Goal: Contribute content: Contribute content

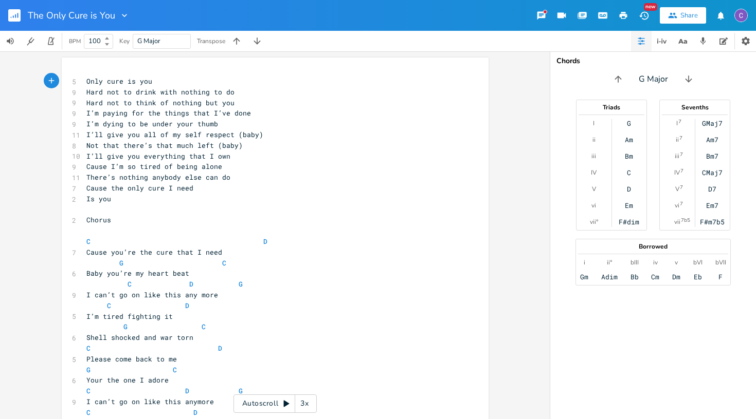
scroll to position [0, 1]
click at [16, 16] on icon "button" at bounding box center [15, 16] width 1 height 4
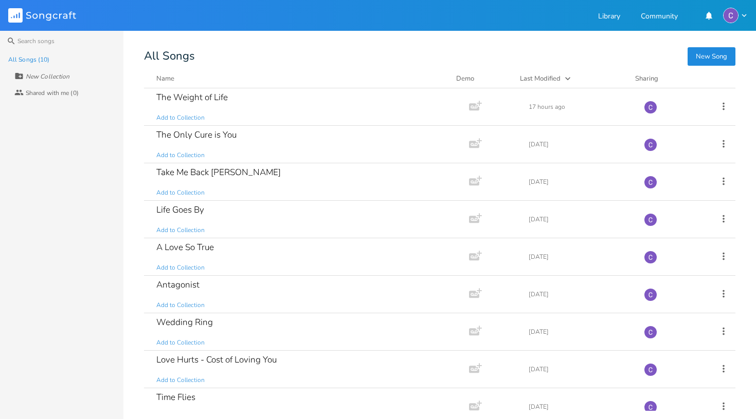
click at [709, 53] on button "New Song" at bounding box center [711, 56] width 48 height 19
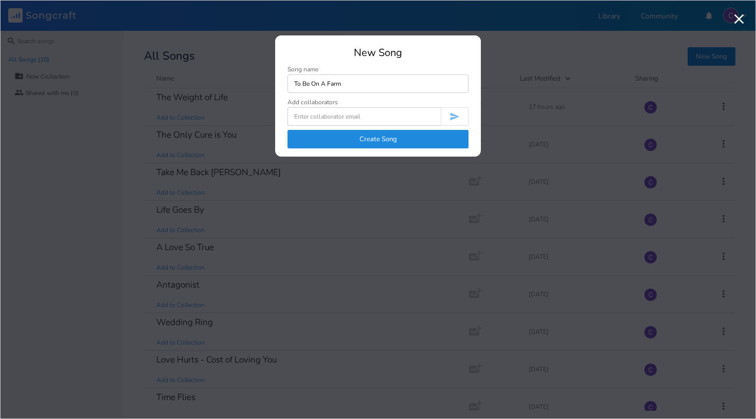
type input "To Be On A Farm"
click at [367, 138] on button "Create Song" at bounding box center [377, 139] width 181 height 19
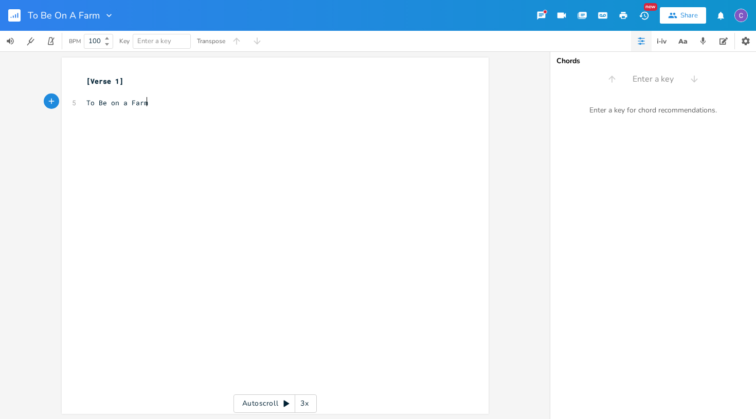
type textarea "To Be on a Farm"
type textarea "wit"
type textarea "be on a farm with you on my A"
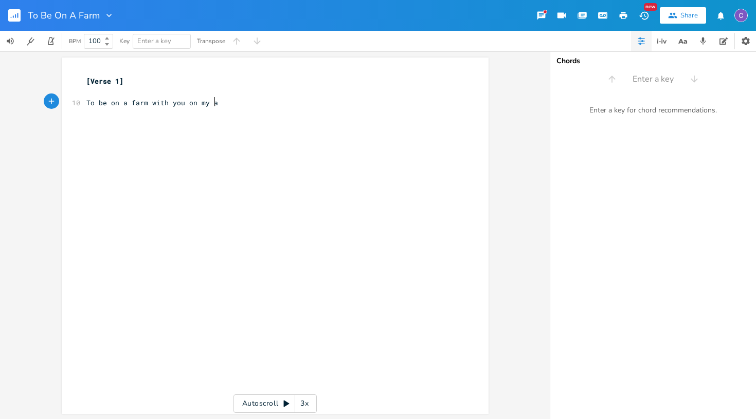
scroll to position [0, 3]
type textarea "arm"
type textarea "Nothing but sky to see"
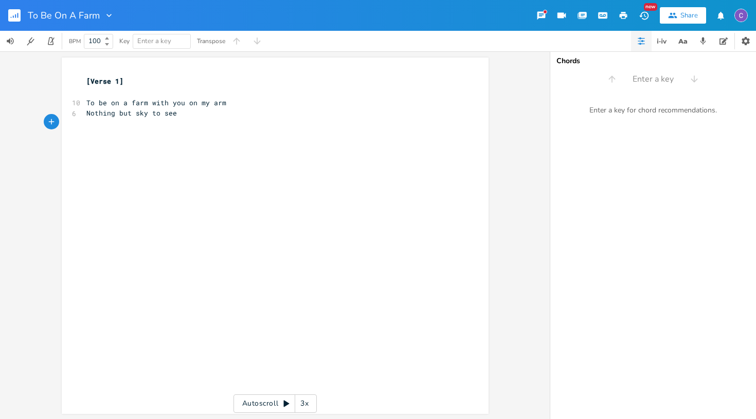
click at [241, 104] on pre "To be on a farm with you on my arm" at bounding box center [269, 103] width 371 height 11
click at [220, 130] on pre "​" at bounding box center [269, 135] width 371 height 11
click at [221, 123] on pre "Nothing but sky to see" at bounding box center [269, 124] width 371 height 11
type textarea "I thibk"
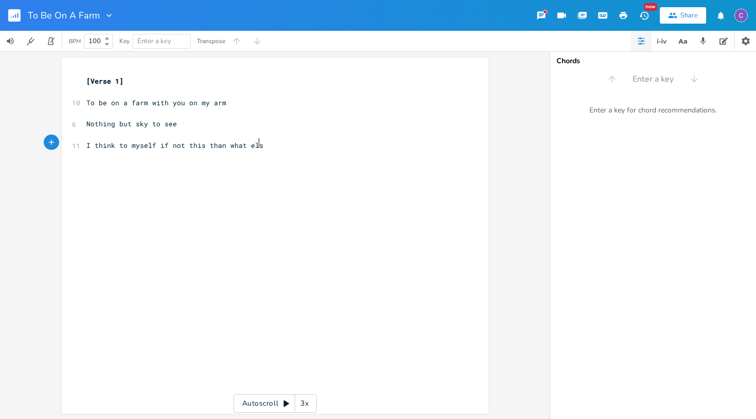
type textarea "nk to myself if not this than what else"
type textarea "Oh what a life it could be"
type textarea "t"
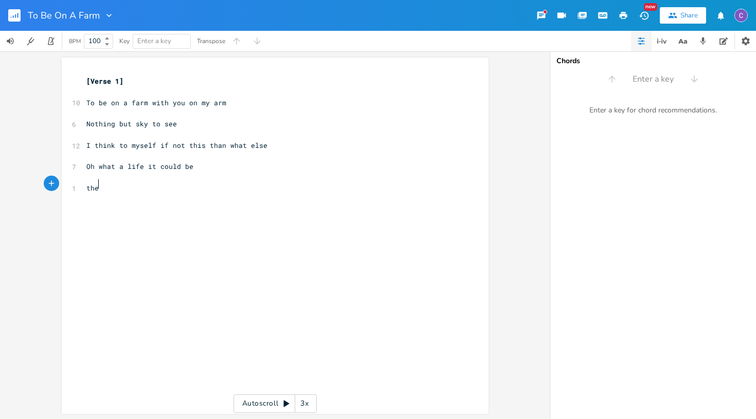
scroll to position [0, 9]
type textarea "the"
type textarea "Then you sit and smile so I stay for a while"
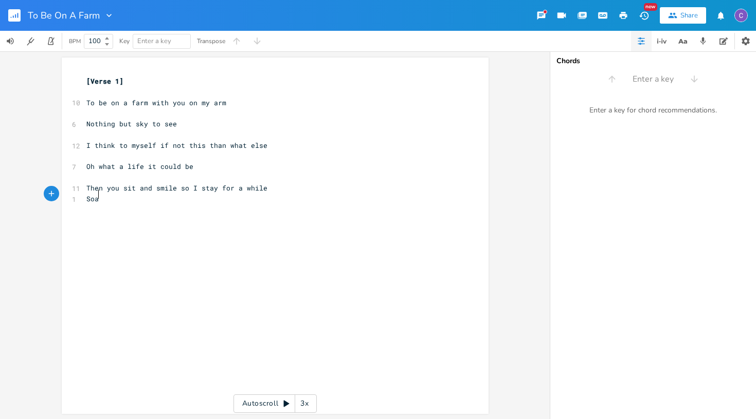
type textarea "Soak"
type textarea "And we soak o"
type textarea "up the sun and the breeze"
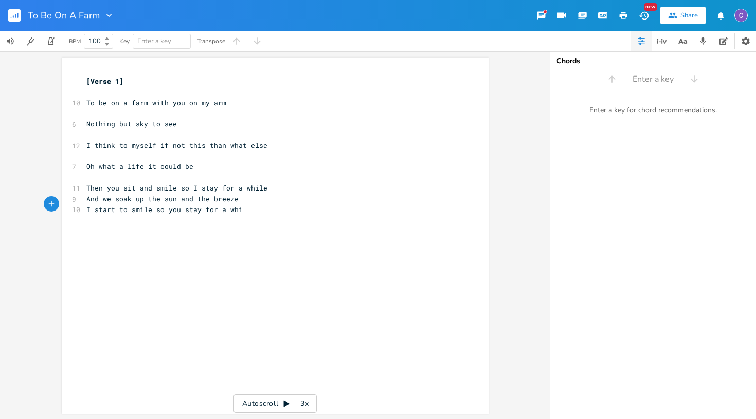
scroll to position [0, 94]
type textarea "I start to smile so you stay for a while"
type textarea "Oh what a life it could be"
type textarea "[Chorus]"
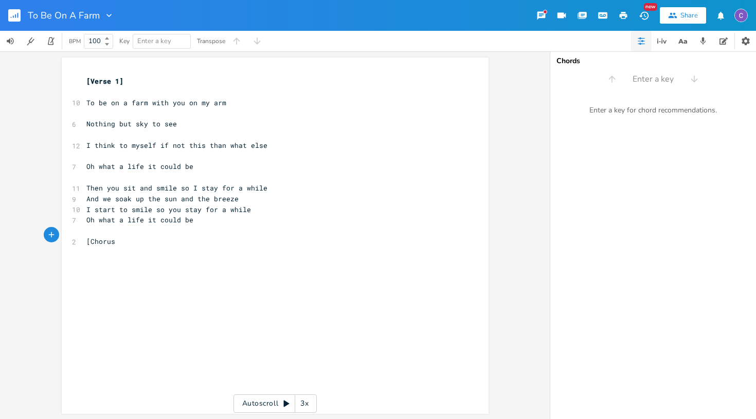
scroll to position [0, 21]
type textarea "Oh what a life it could be"
type textarea "If it was"
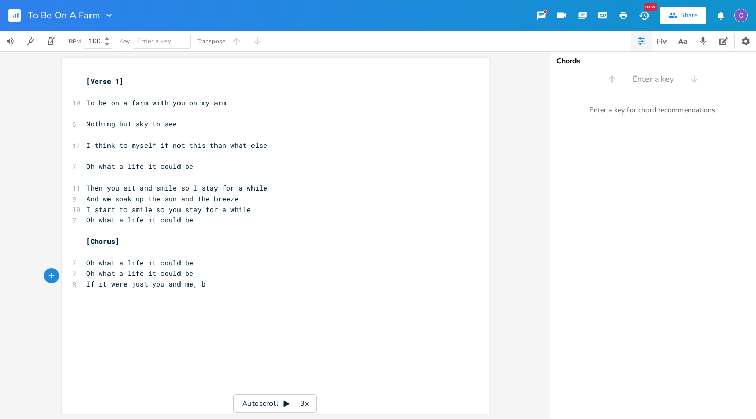
scroll to position [0, 62]
type textarea "ere just you and me, ban"
type textarea "A"
type textarea "Baby!"
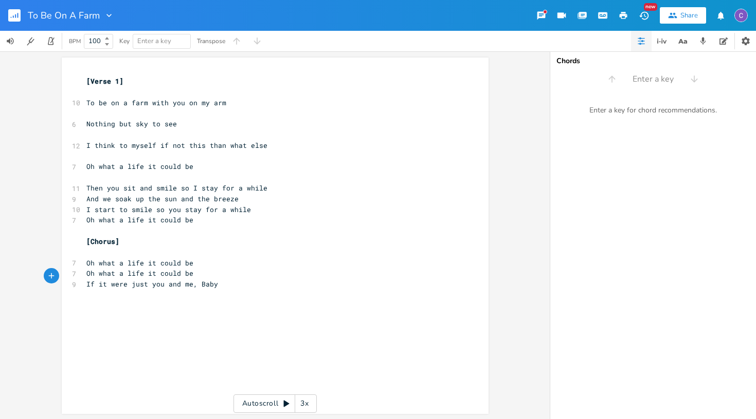
scroll to position [0, 14]
type textarea "Oh what a life"
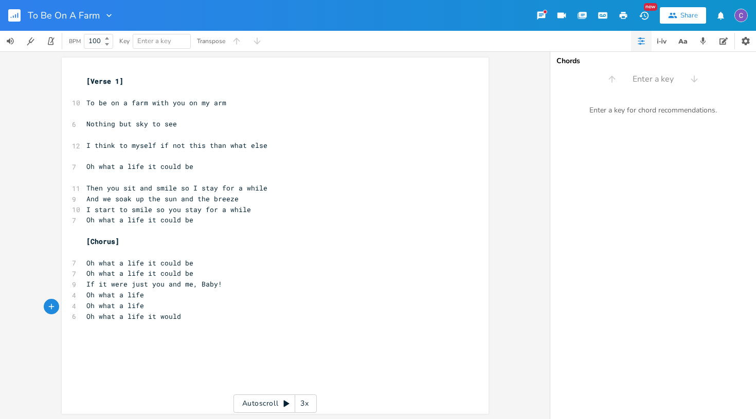
type textarea "Oh what a life it would be"
type textarea "[Verse 2]"
type textarea "Now the S"
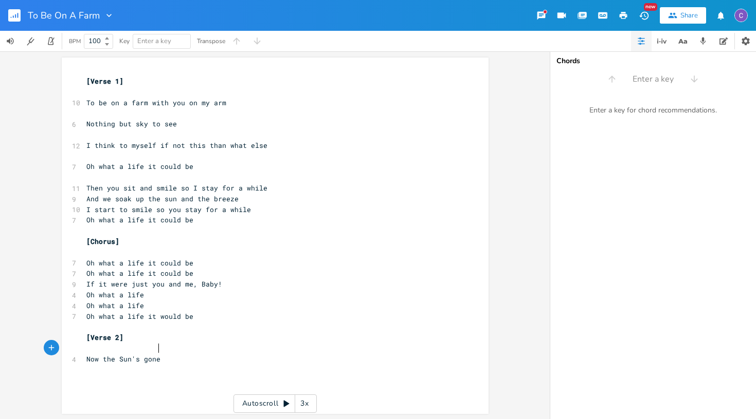
scroll to position [0, 28]
type textarea "Sun's gone to rest with the Wil=nd"
type textarea "ind in their nest"
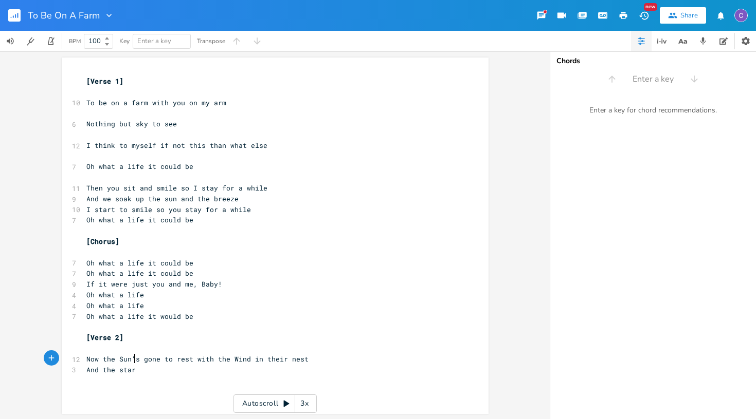
type textarea "And the start"
type textarea "covered sky helps us see"
type textarea "You and I all alone"
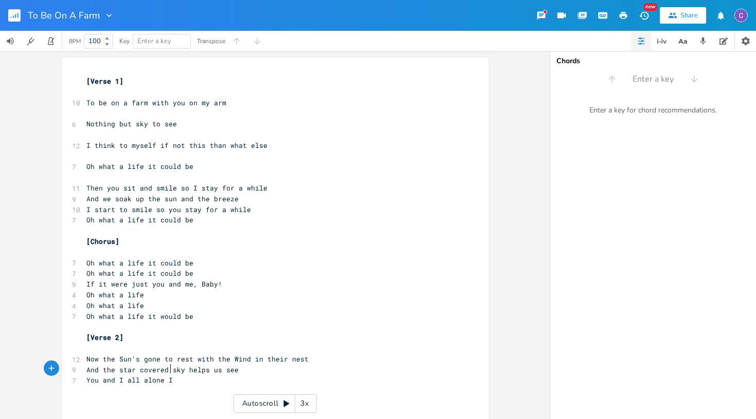
type textarea "Is"
type textarea "in"
type textarea "is the place we call home"
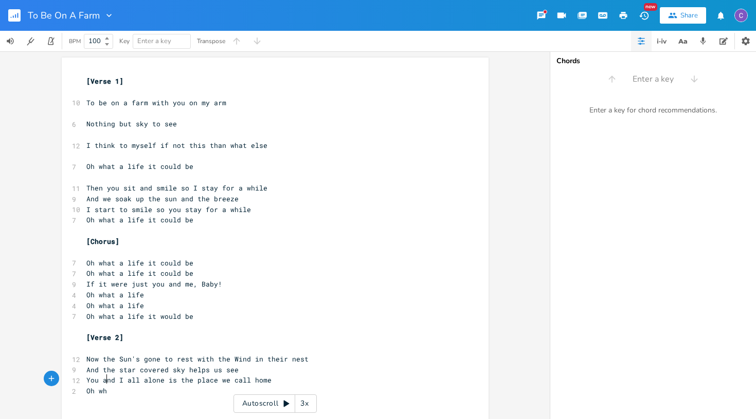
type textarea "Oh wht"
type textarea "at a life it could be"
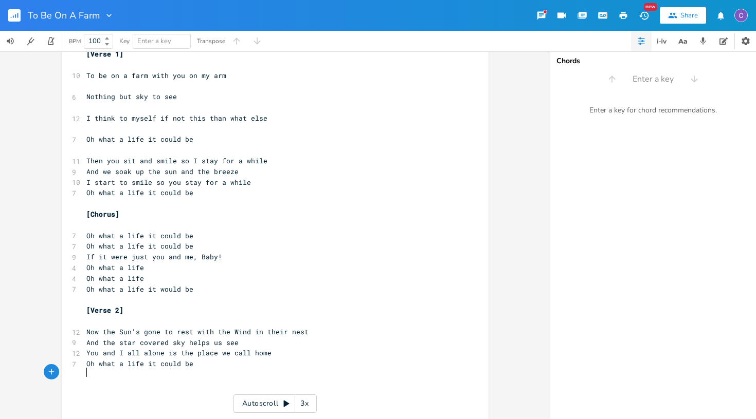
scroll to position [27, 0]
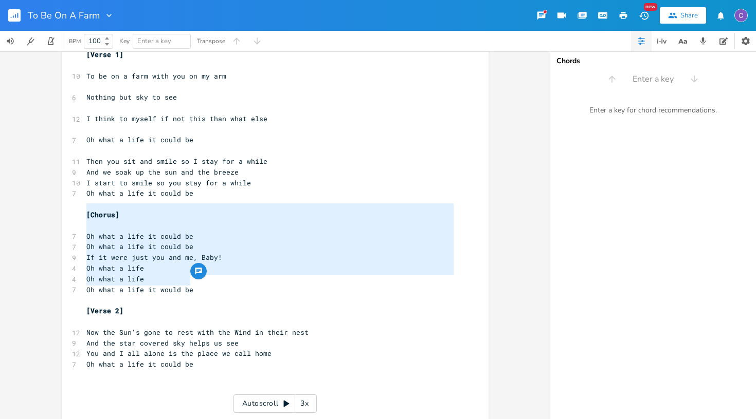
drag, startPoint x: 82, startPoint y: 208, endPoint x: 202, endPoint y: 280, distance: 139.6
click at [202, 280] on div "[Verse 1] ​ 10 To be on a farm with you on my arm ​ 6 Nothing but sky to see ​ …" at bounding box center [269, 230] width 371 height 363
type textarea "​[Chorus] Oh what a life it could be Oh what a life it could be If it were just…"
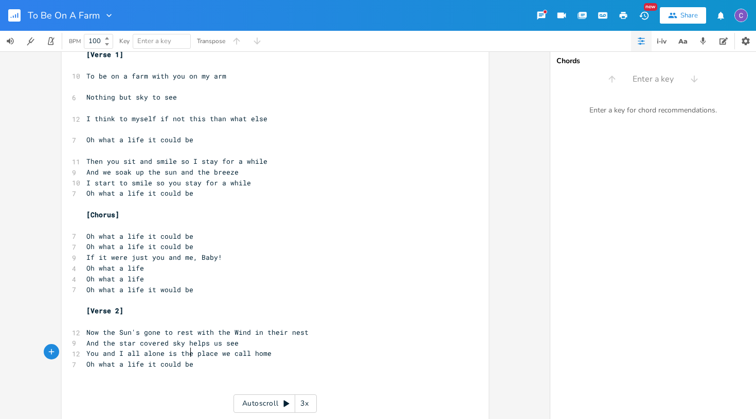
click at [205, 359] on pre "Oh what a life it could be" at bounding box center [269, 364] width 371 height 11
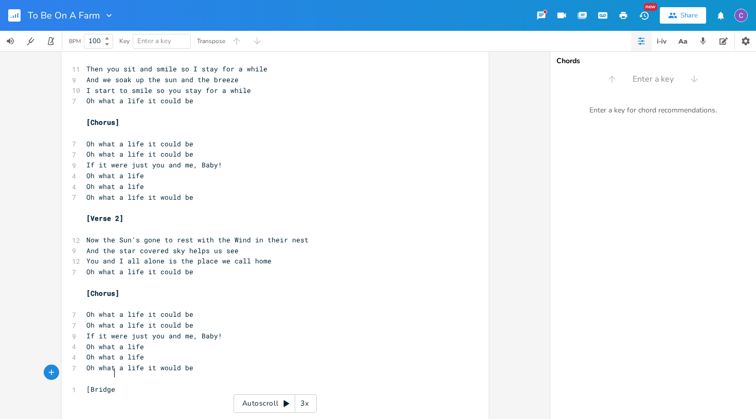
scroll to position [0, 19]
type textarea "[Bridge]"
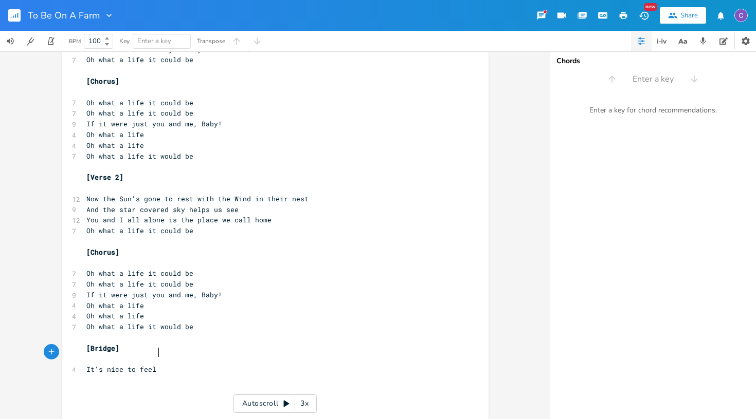
scroll to position [0, 38]
type textarea "It's nice to feel alone again"
type textarea "And let the world settle in our heads"
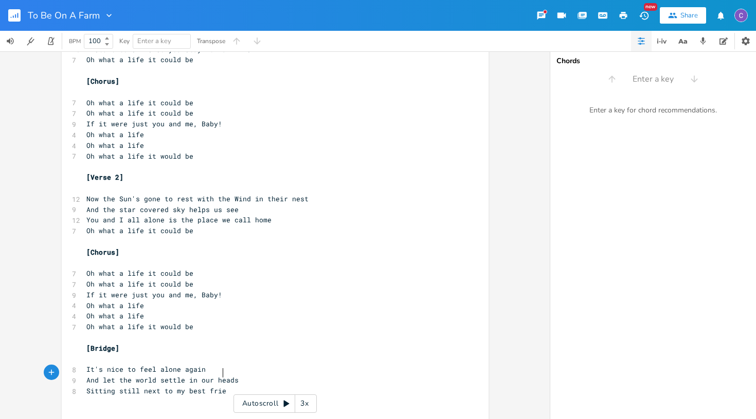
type textarea "Sitting still next to my best friend"
type textarea "Caught in a moment I wish might never end"
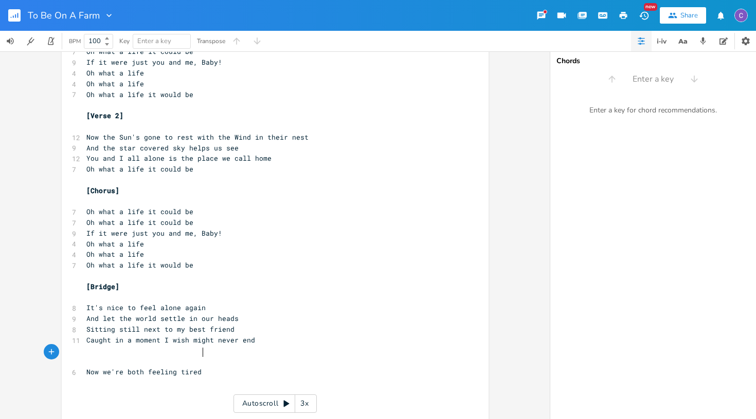
scroll to position [0, 80]
type textarea "Now we're both feeling tired so we go"
type textarea "go is"
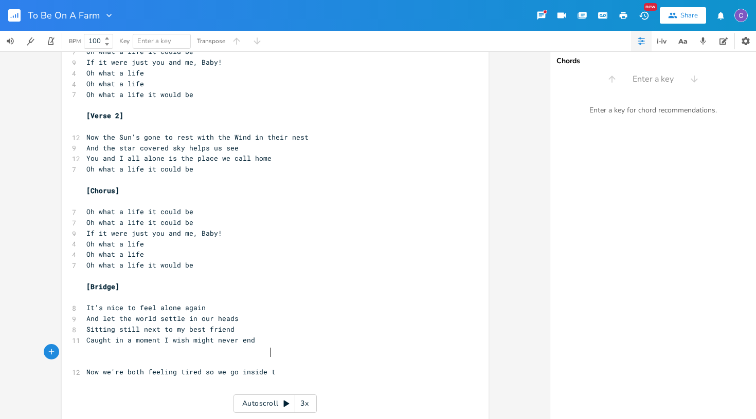
type textarea "nside to"
type textarea "back inside"
type textarea "And lie in the"
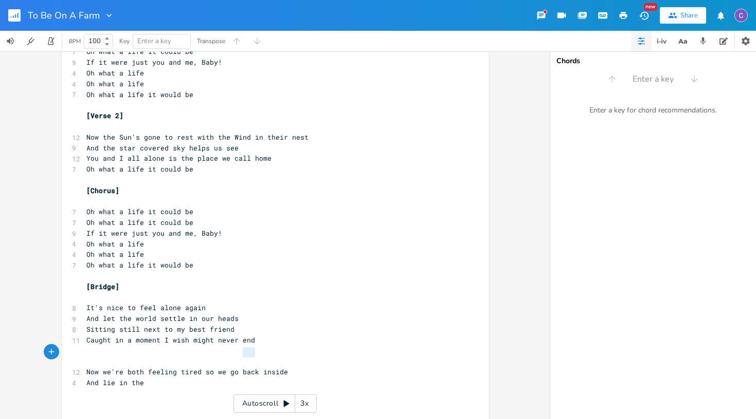
type textarea "back"
drag, startPoint x: 250, startPoint y: 354, endPoint x: 233, endPoint y: 354, distance: 17.5
click at [233, 368] on span "Now we're both feeling tired so we go back inside" at bounding box center [187, 372] width 202 height 9
click at [280, 367] on pre "Now we're both feeling tired so we go inside" at bounding box center [269, 372] width 371 height 11
type textarea "to hide"
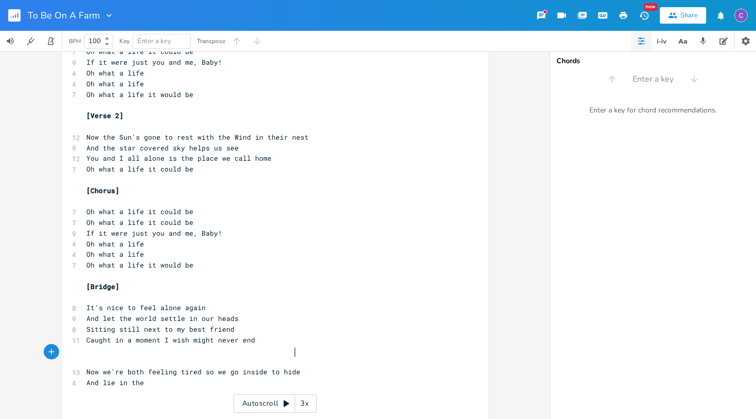
scroll to position [0, 19]
click at [168, 378] on pre "And lie in the" at bounding box center [269, 383] width 371 height 11
type textarea "dark"
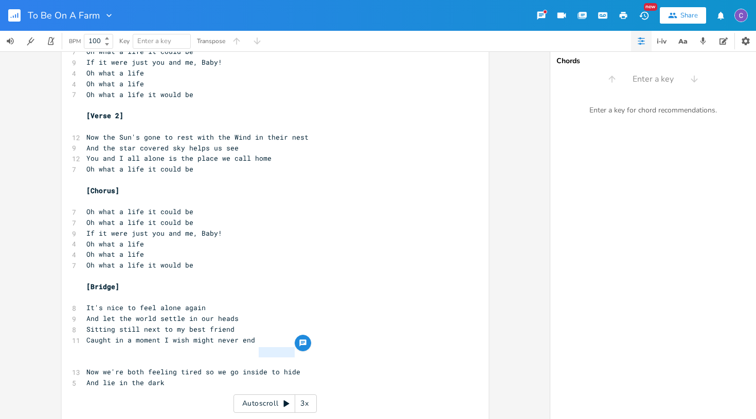
type textarea "to hide"
drag, startPoint x: 292, startPoint y: 353, endPoint x: 260, endPoint y: 354, distance: 32.9
click at [260, 367] on pre "Now we're both feeling tired so we go inside to hide" at bounding box center [269, 372] width 371 height 11
click at [235, 368] on span "Now we're both feeling tired so we go inside" at bounding box center [176, 372] width 181 height 9
type textarea "back"
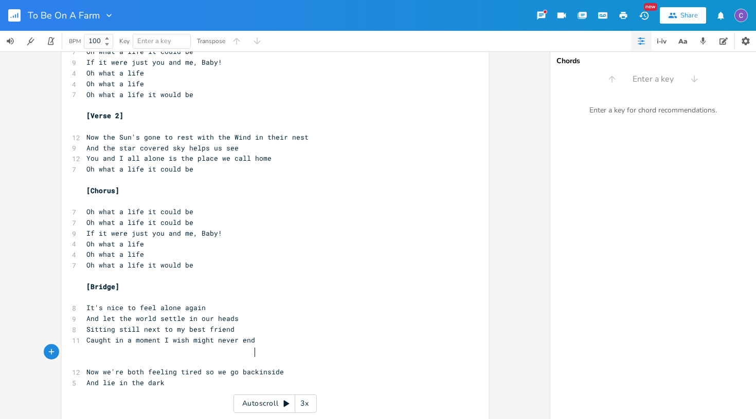
scroll to position [0, 13]
click at [178, 378] on pre "And lie in the dark" at bounding box center [269, 383] width 371 height 11
type textarea "="
type textarea "silently"
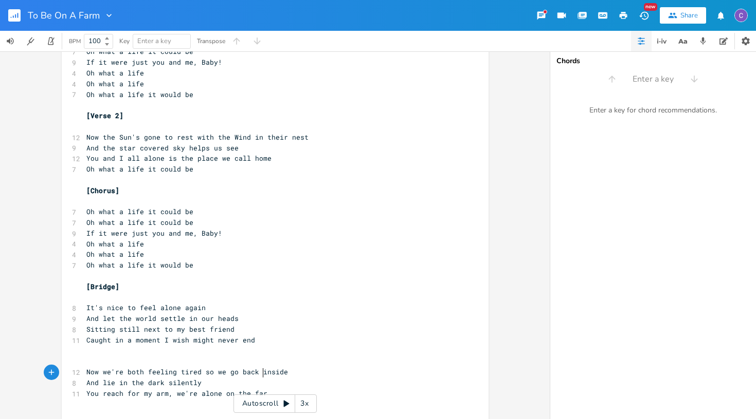
scroll to position [0, 116]
type textarea "You reach for my arm, we're alone on the farm"
type textarea "Oh what a life it could be"
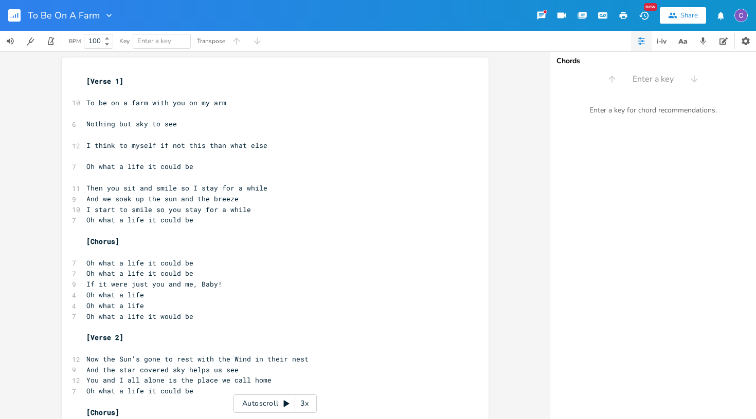
scroll to position [0, 0]
click at [286, 183] on pre "Then you sit and smile so I stay for a while" at bounding box center [269, 188] width 371 height 11
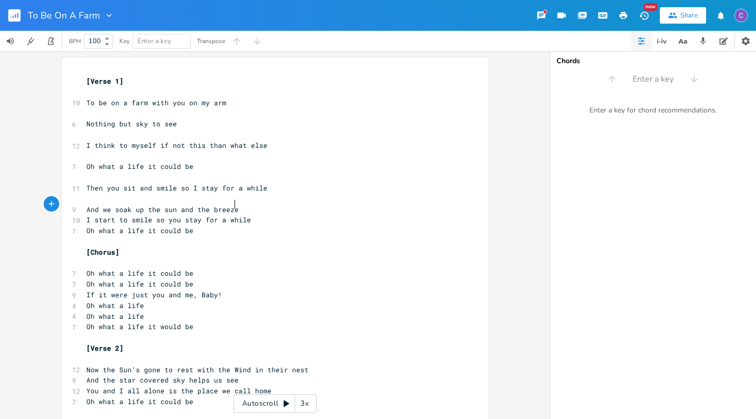
click at [280, 206] on pre "And we soak up the sun and the breeze" at bounding box center [269, 210] width 371 height 11
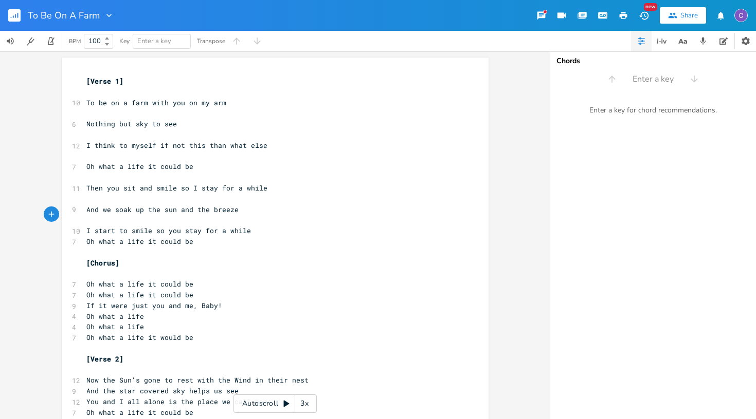
click at [270, 229] on pre "I start to smile so you stay for a while" at bounding box center [269, 231] width 371 height 11
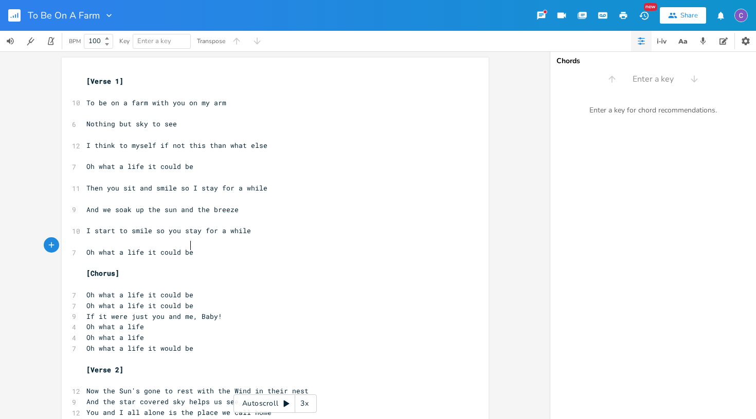
click at [251, 247] on pre "Oh what a life it could be" at bounding box center [269, 252] width 371 height 11
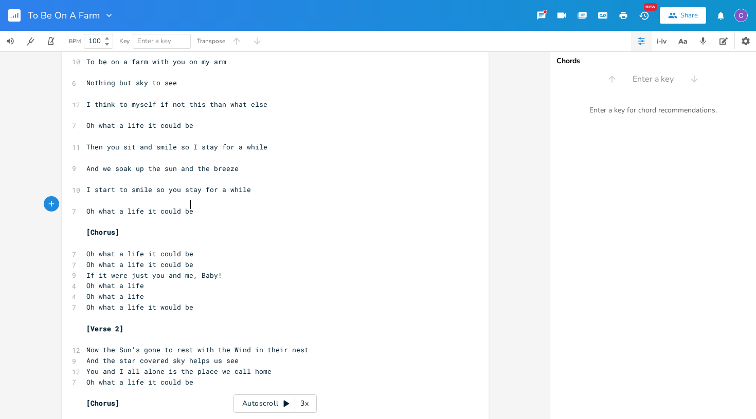
scroll to position [44, 0]
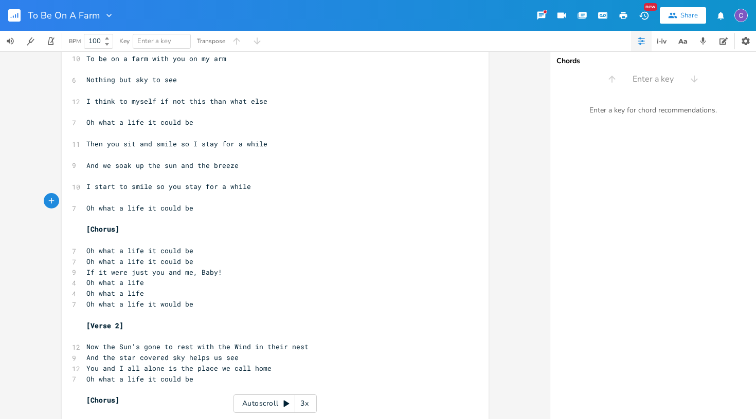
click at [222, 246] on pre "Oh what a life it could be" at bounding box center [269, 251] width 371 height 11
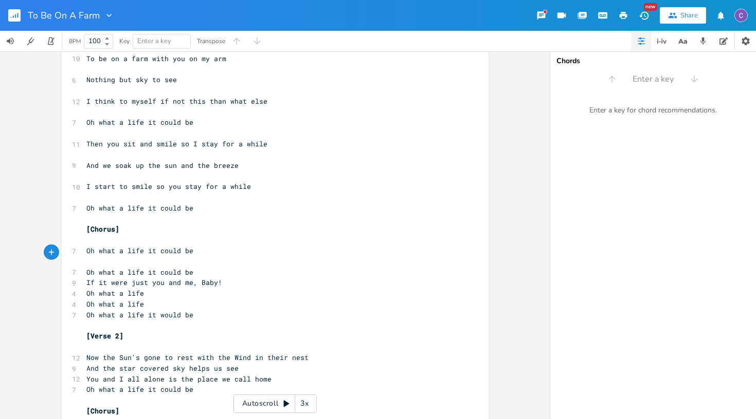
click at [203, 267] on pre "Oh what a life it could be" at bounding box center [269, 272] width 371 height 11
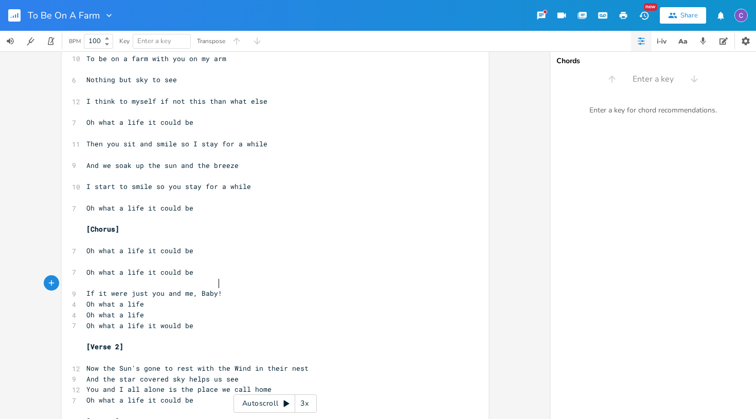
click at [235, 288] on pre "If it were just you and me, Baby!" at bounding box center [269, 293] width 371 height 11
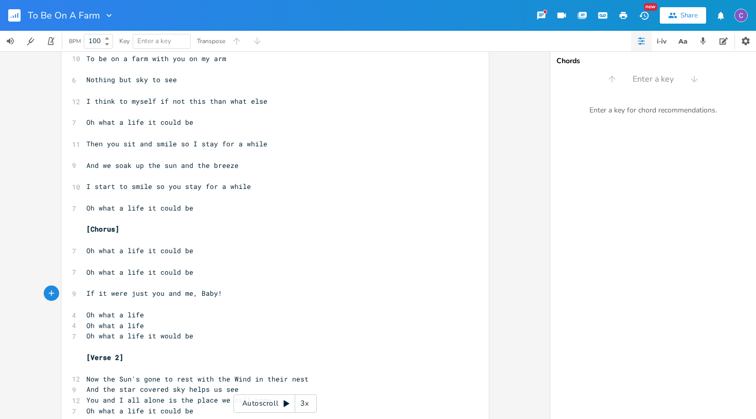
click at [235, 310] on pre "Oh what a life" at bounding box center [269, 315] width 371 height 11
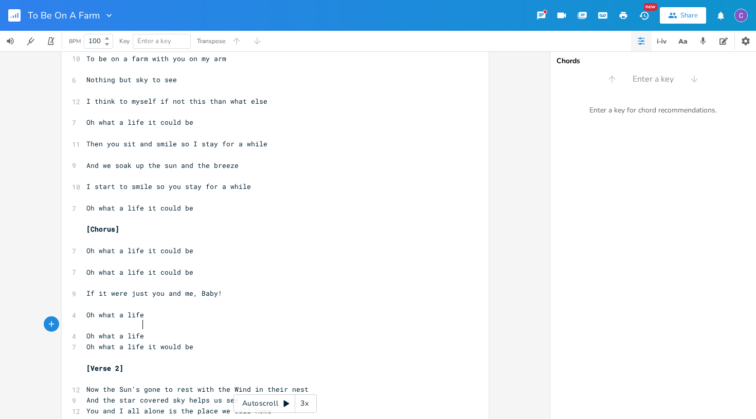
click at [230, 331] on pre "Oh what a life" at bounding box center [269, 336] width 371 height 11
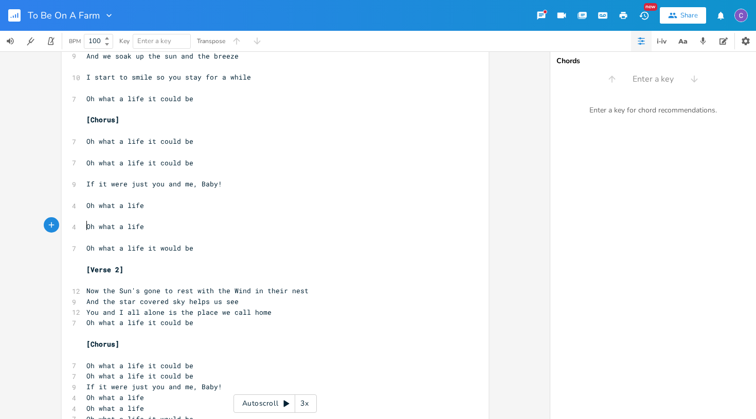
scroll to position [225, 0]
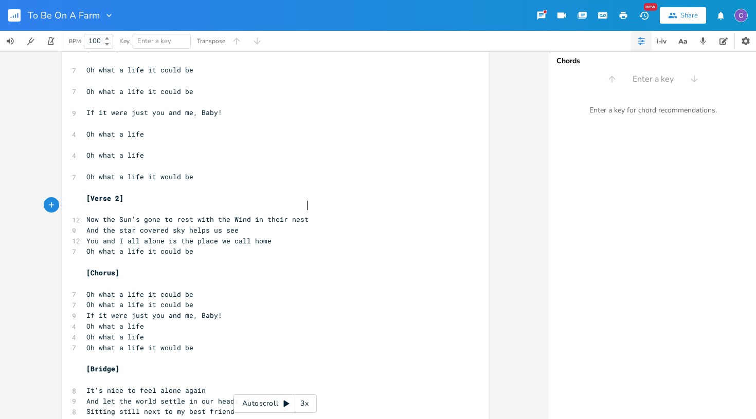
click at [329, 214] on pre "Now the Sun's gone to rest with the Wind in their nest" at bounding box center [269, 219] width 371 height 11
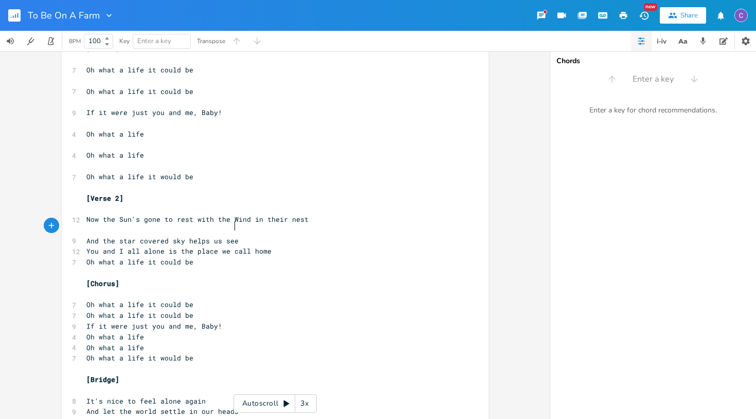
click at [309, 236] on pre "And the star covered sky helps us see" at bounding box center [269, 241] width 371 height 11
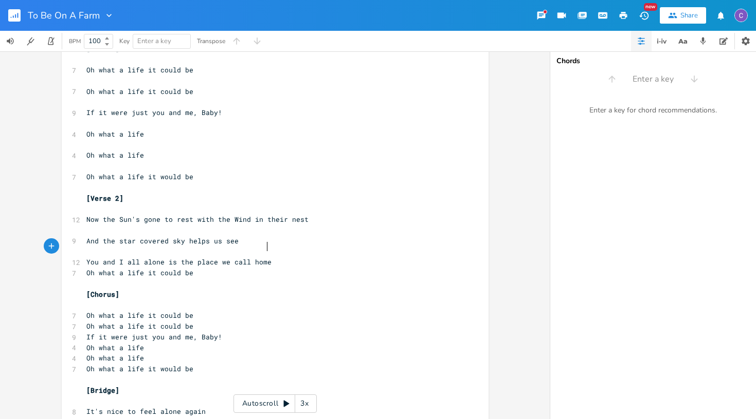
click at [310, 257] on pre "You and I all alone is the place we call home" at bounding box center [269, 262] width 371 height 11
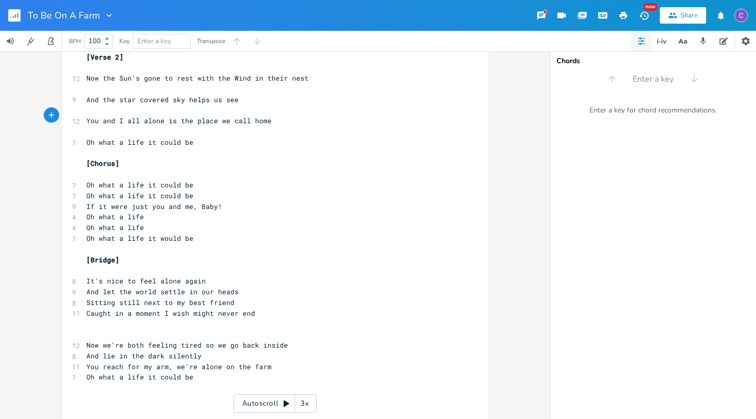
scroll to position [366, 0]
click at [253, 191] on pre "Oh what a life it could be" at bounding box center [269, 196] width 371 height 11
click at [249, 170] on pre "​" at bounding box center [269, 175] width 371 height 11
click at [238, 180] on pre "Oh what a life it could be" at bounding box center [269, 185] width 371 height 11
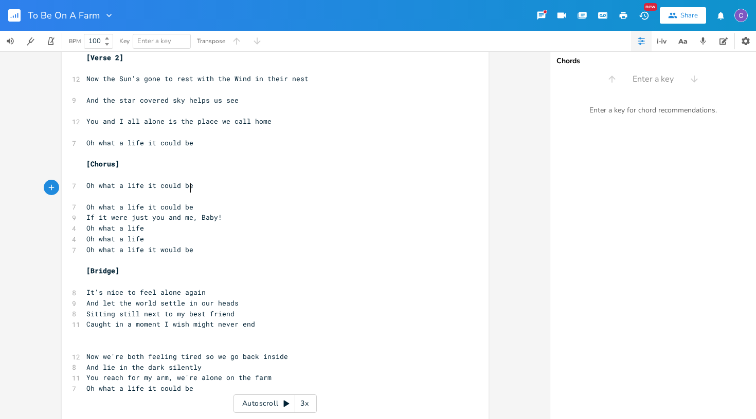
click at [228, 202] on pre "Oh what a life it could be" at bounding box center [269, 207] width 371 height 11
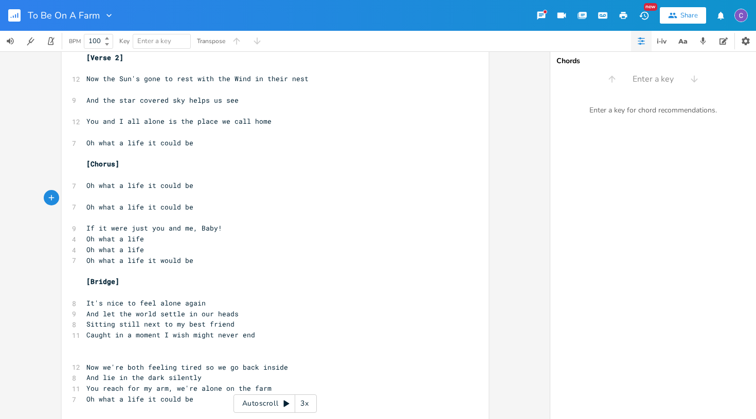
click at [220, 223] on pre "If it were just you and me, Baby!" at bounding box center [269, 228] width 371 height 11
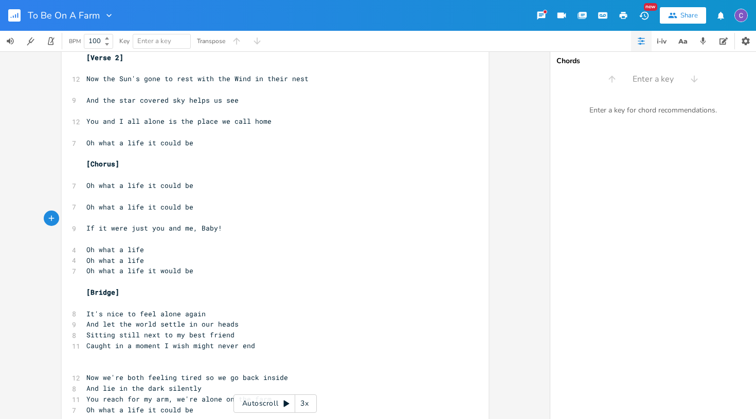
click at [225, 245] on pre "Oh what a life" at bounding box center [269, 250] width 371 height 11
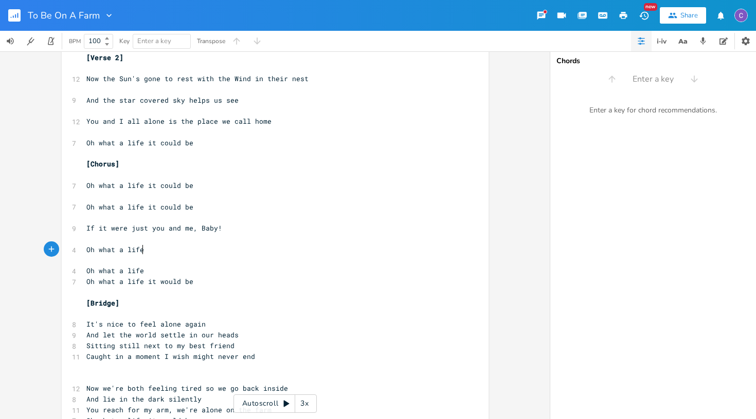
click at [221, 266] on pre "Oh what a life" at bounding box center [269, 271] width 371 height 11
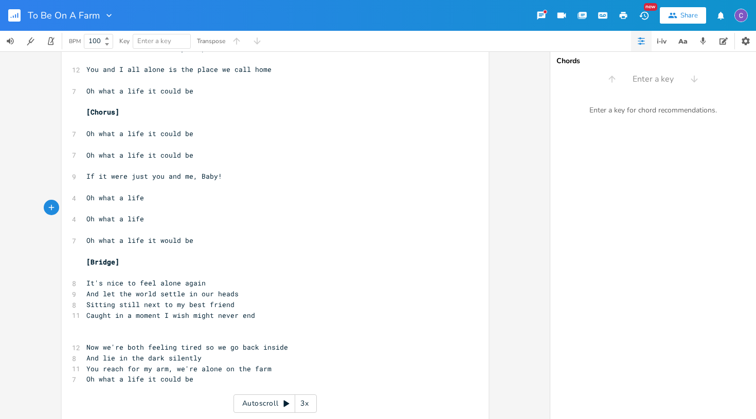
scroll to position [417, 0]
click at [273, 279] on pre "It's nice to feel alone again" at bounding box center [269, 284] width 371 height 11
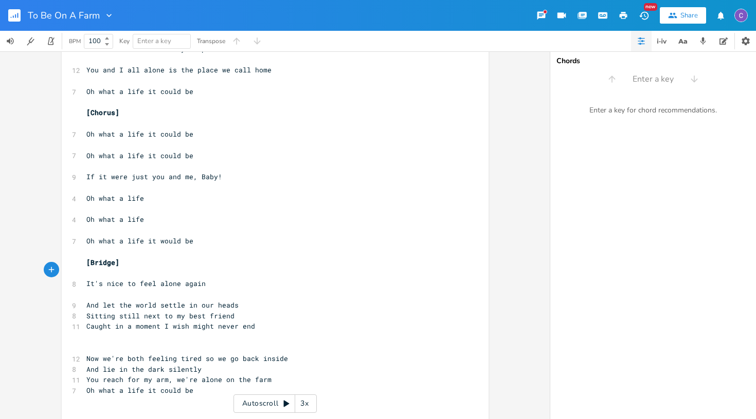
click at [268, 300] on pre "And let the world settle in our heads" at bounding box center [269, 305] width 371 height 11
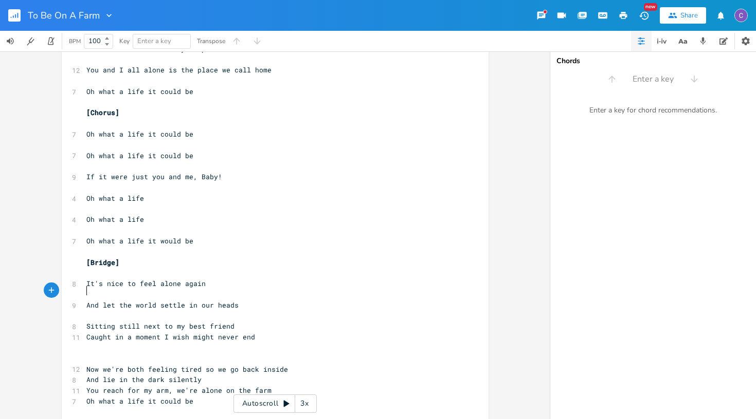
click at [256, 321] on pre "Sitting still next to my best friend" at bounding box center [269, 326] width 371 height 11
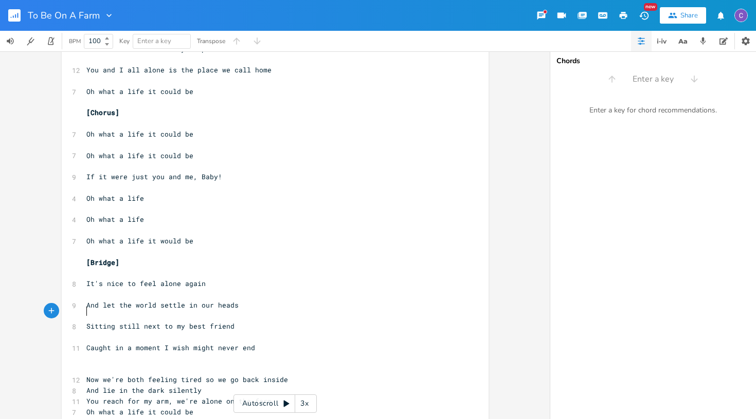
click at [292, 375] on pre "Now we're both feeling tired so we go back inside" at bounding box center [269, 380] width 371 height 11
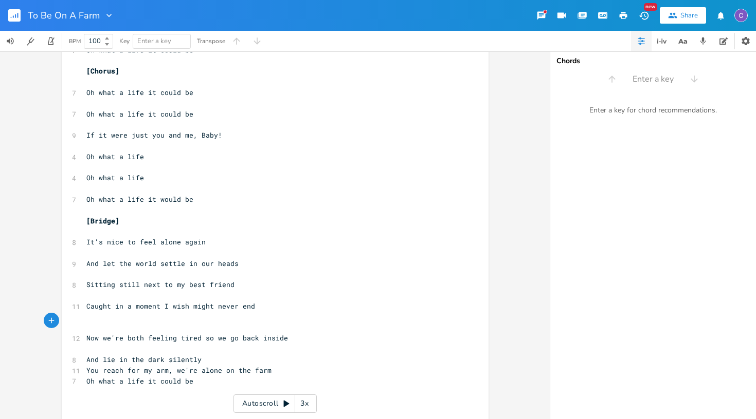
scroll to position [459, 0]
click at [285, 355] on pre "And lie in the dark silently" at bounding box center [269, 360] width 371 height 11
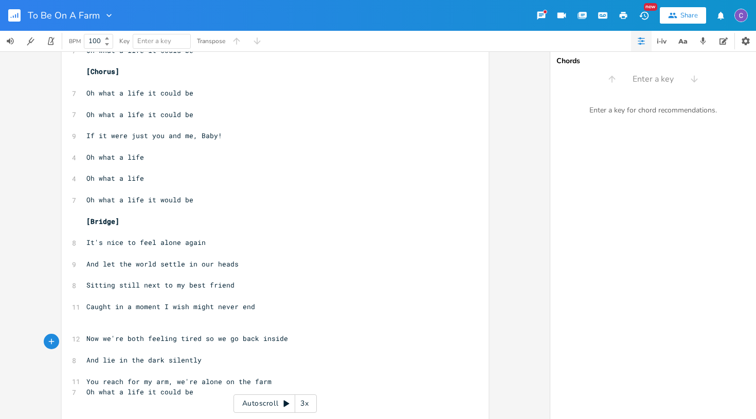
click at [276, 377] on pre "You reach for my arm, we're alone on the farm" at bounding box center [269, 382] width 371 height 11
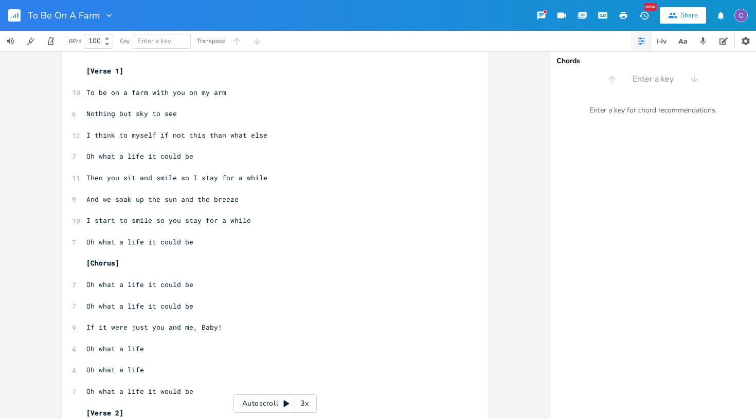
scroll to position [7, 0]
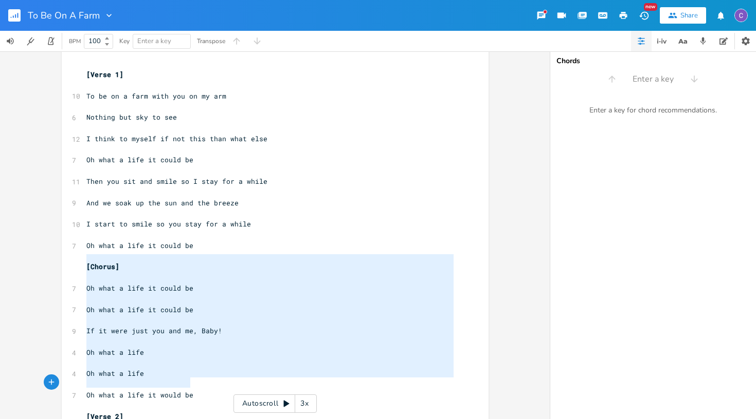
type textarea "[Chorus] Oh what a life it could be Oh what a life it could be If it were just …"
drag, startPoint x: 83, startPoint y: 258, endPoint x: 208, endPoint y: 395, distance: 185.9
click at [239, 155] on pre "Oh what a life it could be" at bounding box center [269, 160] width 371 height 11
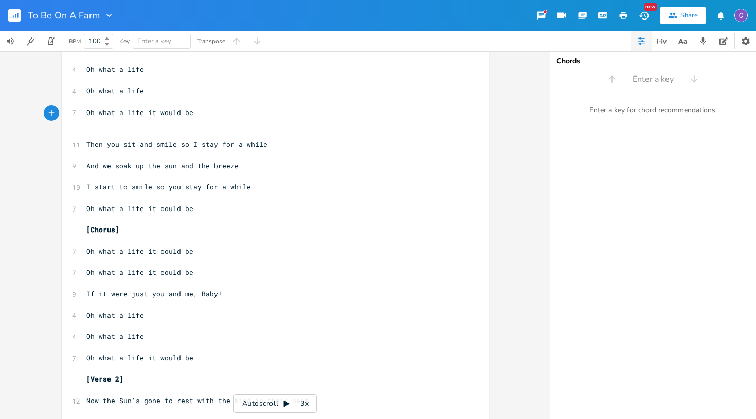
scroll to position [244, 0]
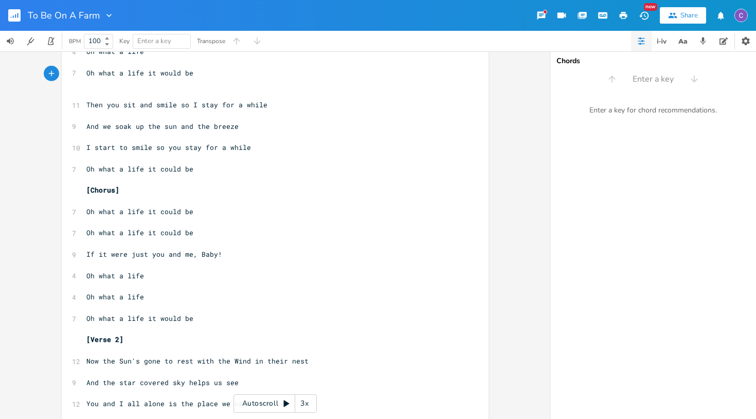
click at [116, 335] on span "[Verse 2]" at bounding box center [104, 339] width 37 height 9
type textarea "3"
type textarea "[Verse 3]"
drag, startPoint x: 119, startPoint y: 322, endPoint x: 66, endPoint y: 322, distance: 52.9
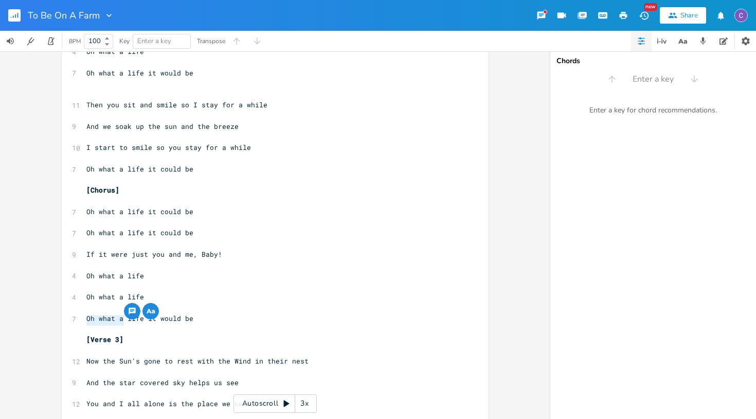
click at [66, 322] on div "[Verse 3] x [Verse 1] ​ 10 To be on a farm with you on my arm ​ 6 Nothing but s…" at bounding box center [275, 327] width 427 height 1027
click at [114, 78] on pre "​" at bounding box center [269, 83] width 371 height 11
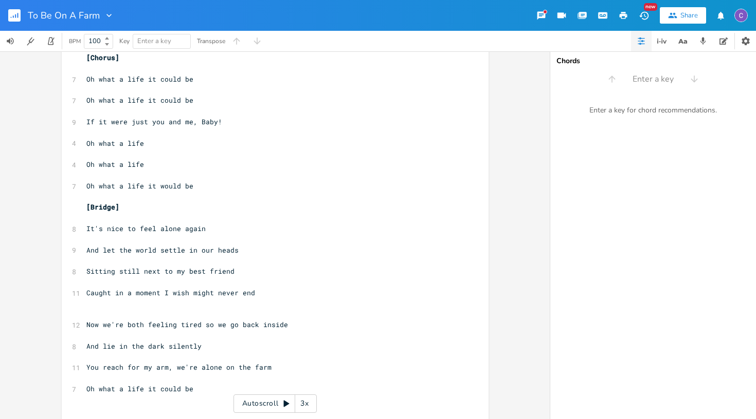
scroll to position [0, 0]
click at [112, 309] on pre "​" at bounding box center [269, 314] width 371 height 11
click at [113, 309] on pre "​" at bounding box center [269, 314] width 371 height 11
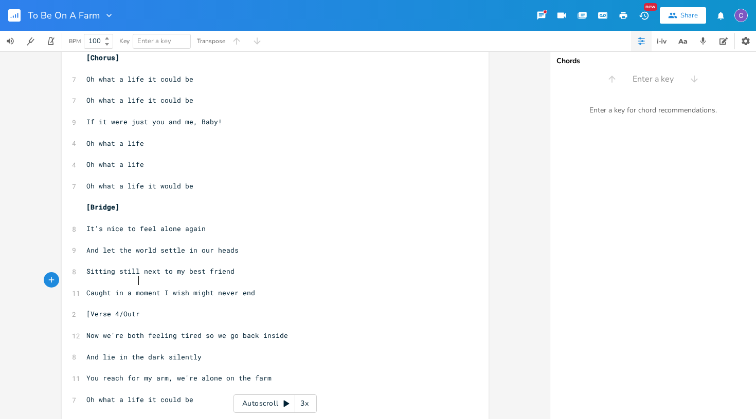
scroll to position [0, 37]
type textarea "[Verse 4/Outro]"
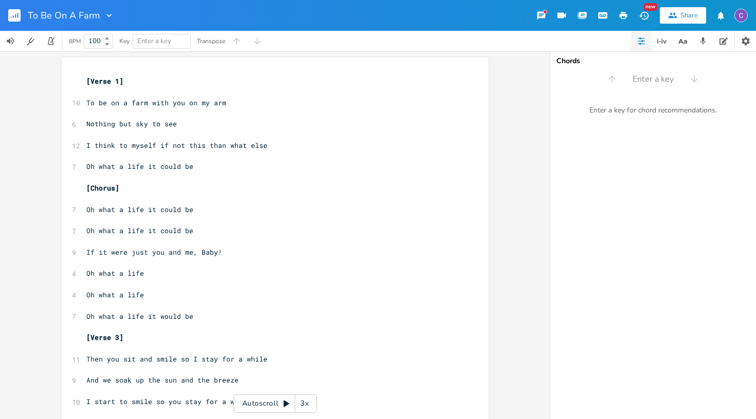
scroll to position [0, 0]
click at [113, 93] on pre "​" at bounding box center [269, 92] width 371 height 11
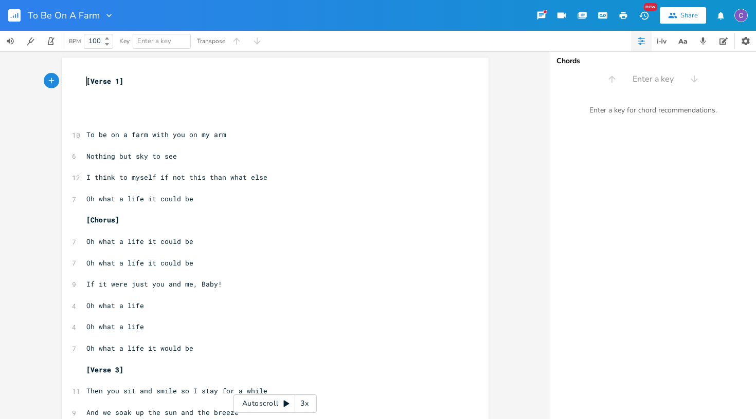
click at [84, 84] on pre "[Verse 1]" at bounding box center [269, 81] width 371 height 11
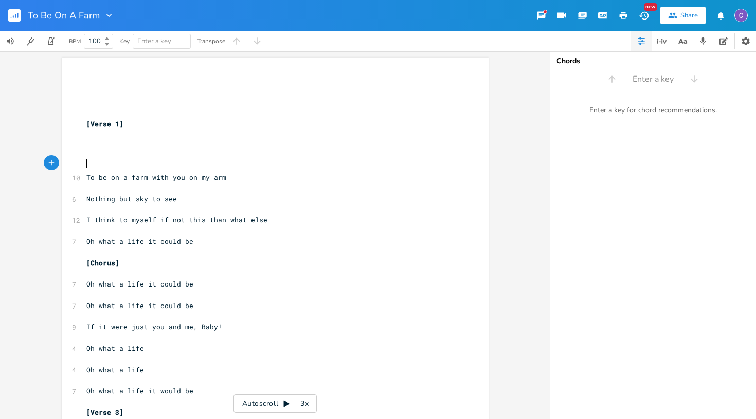
click at [86, 163] on pre "​" at bounding box center [269, 166] width 371 height 11
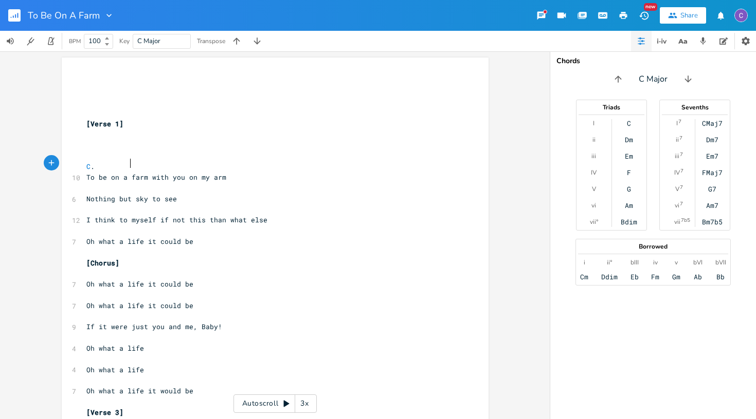
type textarea "C."
type textarea "F."
click at [146, 163] on pre "C . F ." at bounding box center [269, 166] width 371 height 11
click at [146, 177] on span "To be on a farm with you on my arm" at bounding box center [156, 177] width 140 height 9
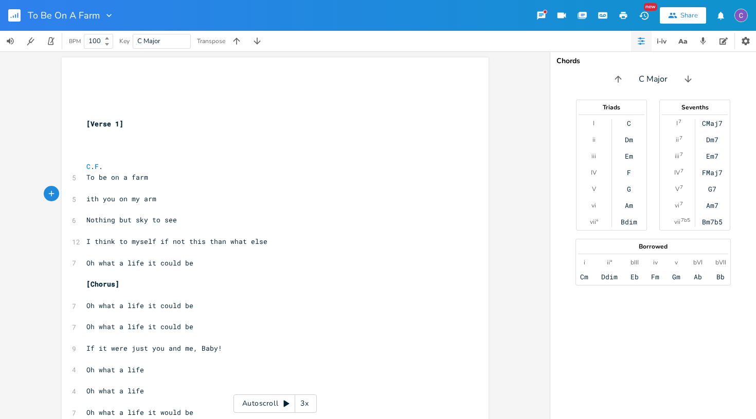
type textarea "W"
click at [85, 185] on pre "​" at bounding box center [269, 188] width 371 height 11
type textarea "C"
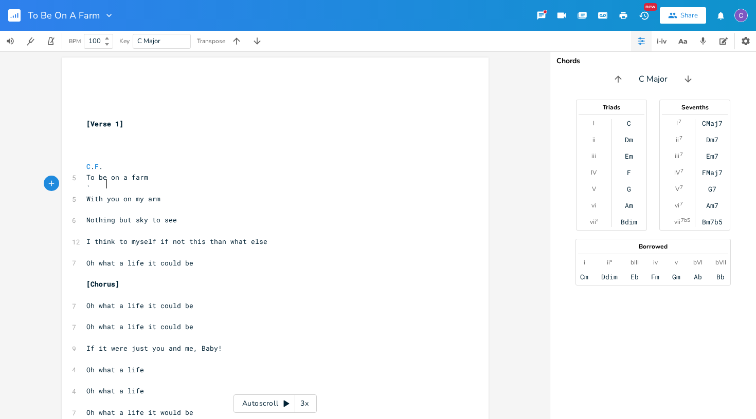
type textarea "`c"
type textarea "X"
type textarea "C. F"
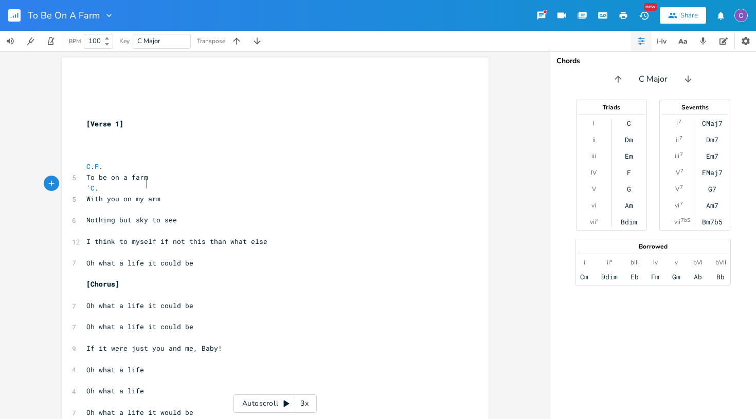
scroll to position [0, 20]
click at [220, 178] on pre "To be on a farm" at bounding box center [269, 177] width 371 height 11
click at [86, 205] on span "​" at bounding box center [86, 209] width 0 height 9
type textarea "C. F. C"
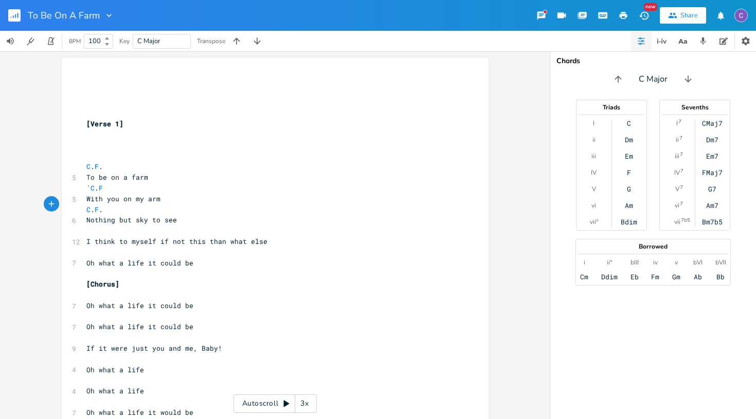
scroll to position [0, 34]
click at [87, 226] on pre "​" at bounding box center [269, 231] width 371 height 11
type textarea "C. F."
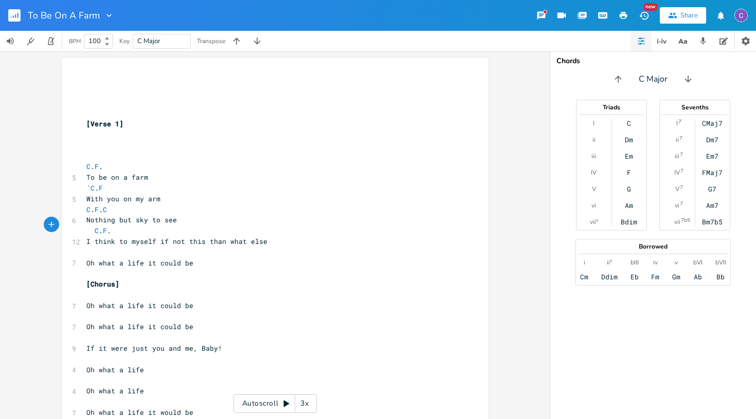
click at [158, 237] on span "I think to myself if not this than what else" at bounding box center [176, 241] width 181 height 9
type textarea "I"
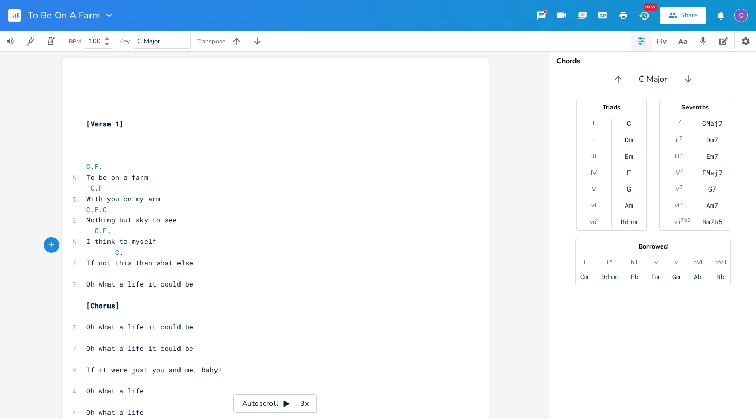
scroll to position [0, 37]
type textarea "C. F"
click at [84, 268] on pre "​" at bounding box center [269, 273] width 371 height 11
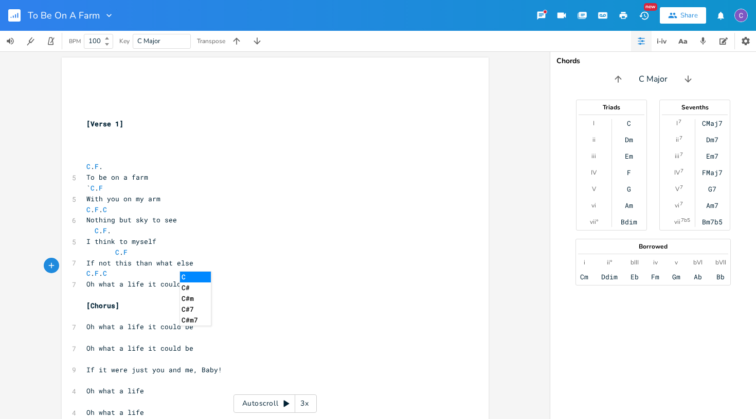
type textarea "C. F. C"
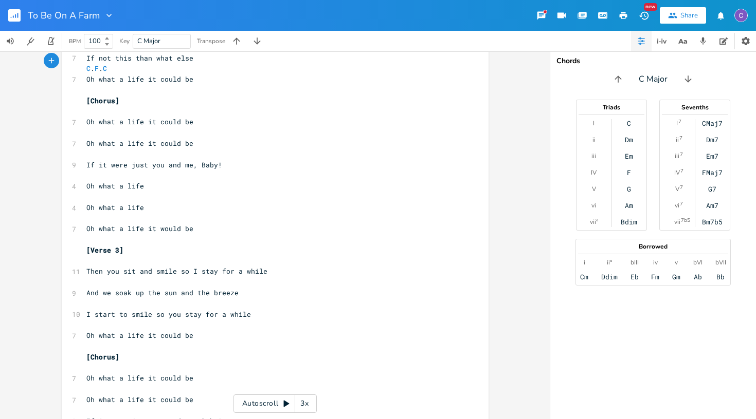
scroll to position [206, 0]
drag, startPoint x: 114, startPoint y: 276, endPoint x: 83, endPoint y: 276, distance: 30.8
click at [86, 288] on span "And we soak up the sun and the breeze" at bounding box center [162, 292] width 152 height 9
type textarea "S"
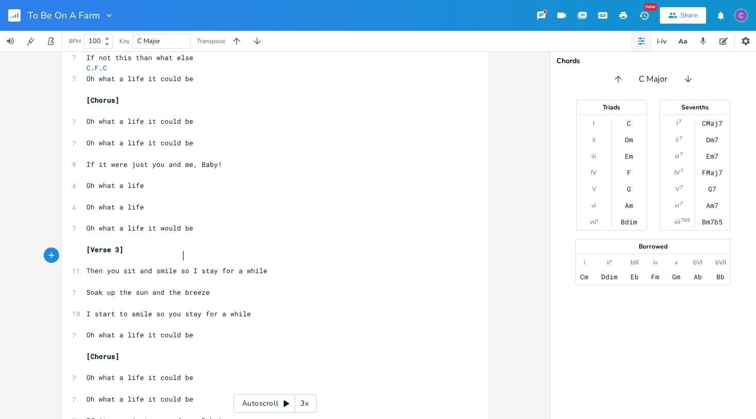
click at [179, 266] on span "Then you sit and smile so I stay for a while" at bounding box center [176, 270] width 181 height 9
type textarea "S"
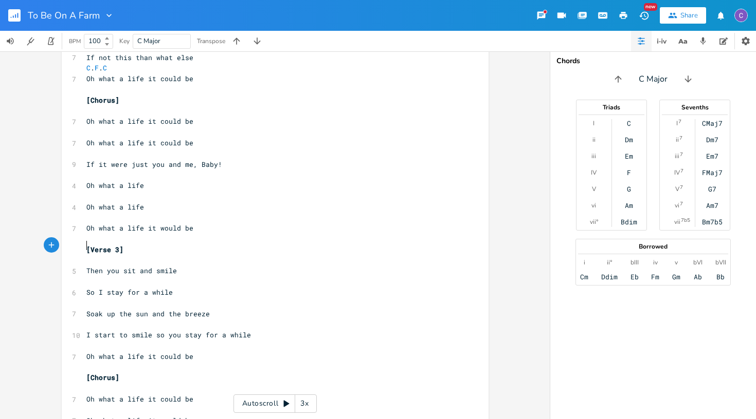
click at [115, 255] on pre "​" at bounding box center [269, 260] width 371 height 11
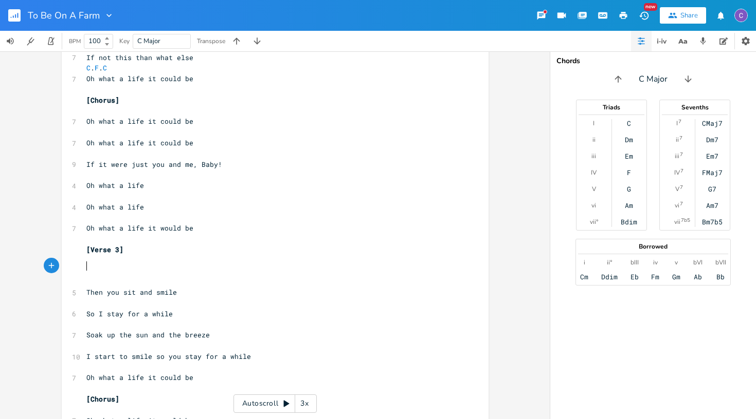
click at [95, 234] on pre "​" at bounding box center [269, 239] width 371 height 11
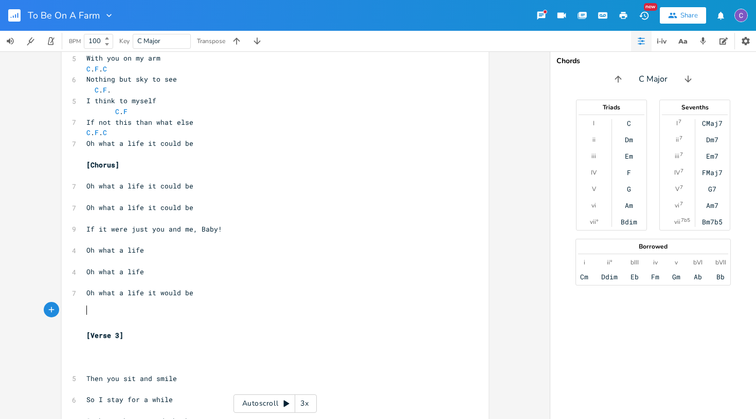
scroll to position [135, 0]
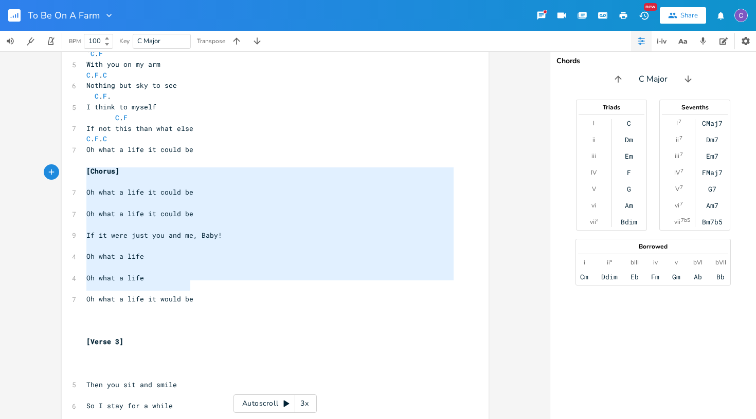
type textarea "[Chorus] Oh what a life it could be Oh what a life it could be If it were just …"
drag, startPoint x: 197, startPoint y: 285, endPoint x: 61, endPoint y: 158, distance: 186.2
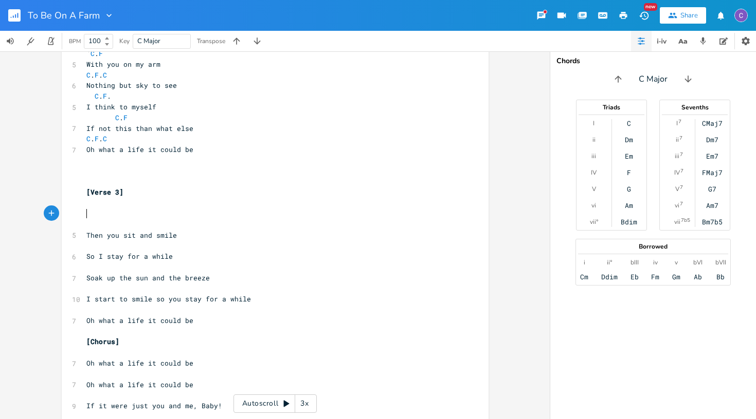
click at [87, 220] on pre "​" at bounding box center [269, 225] width 371 height 11
type textarea "C. F"
click at [85, 241] on pre "​" at bounding box center [269, 246] width 371 height 11
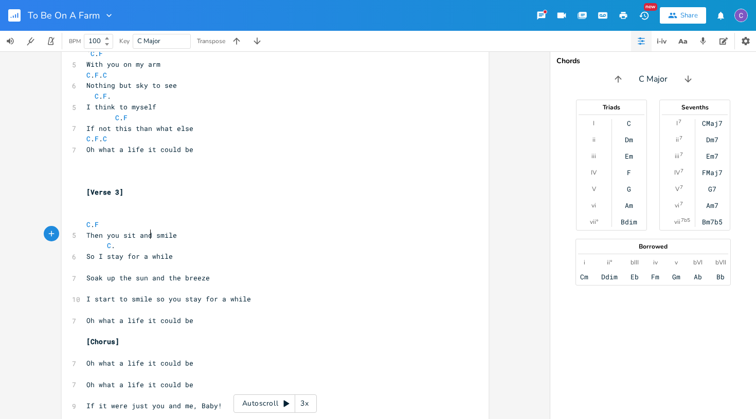
scroll to position [0, 26]
type textarea "C. F"
click at [85, 262] on pre "​" at bounding box center [269, 267] width 371 height 11
type textarea "c"
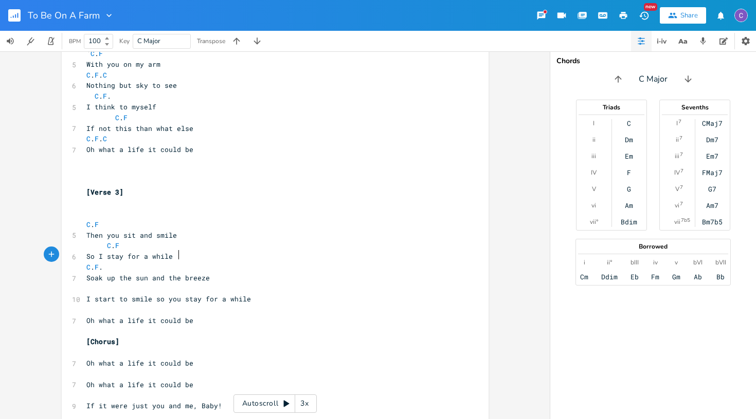
scroll to position [0, 38]
type textarea "C. F. C"
click at [85, 284] on pre "​" at bounding box center [269, 289] width 371 height 11
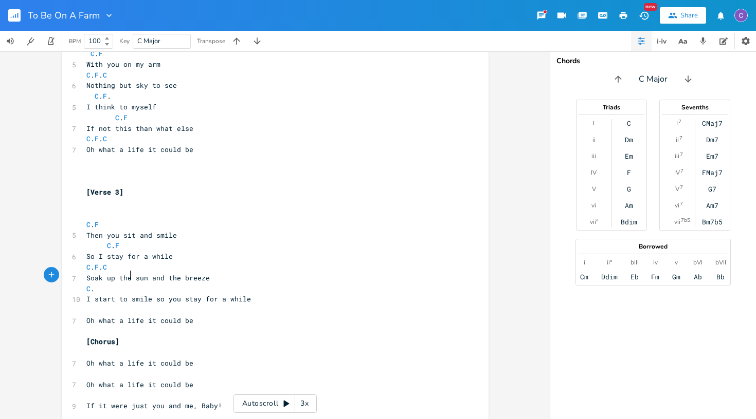
type textarea "C. F"
click at [178, 295] on span "I start to smile so you stay for a while" at bounding box center [168, 299] width 164 height 9
click at [155, 295] on span "I start to smile so you stay for a while" at bounding box center [168, 299] width 164 height 9
type textarea "S"
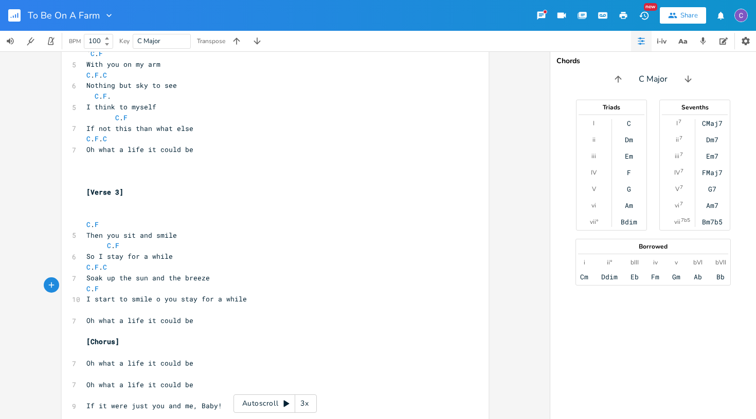
scroll to position [0, 3]
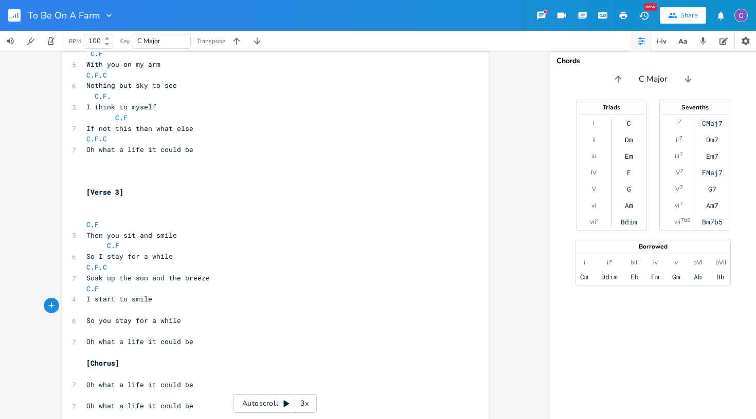
click at [137, 305] on pre "​" at bounding box center [269, 310] width 371 height 11
type textarea "C. F"
click at [238, 305] on pre "C . F" at bounding box center [269, 310] width 371 height 11
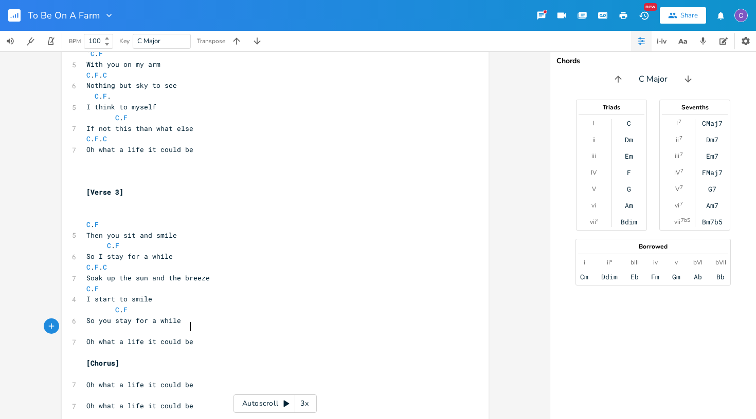
click at [240, 337] on pre "Oh what a life it could be" at bounding box center [269, 342] width 371 height 11
click at [182, 305] on pre "C . F" at bounding box center [269, 310] width 371 height 11
type textarea "FaddG"
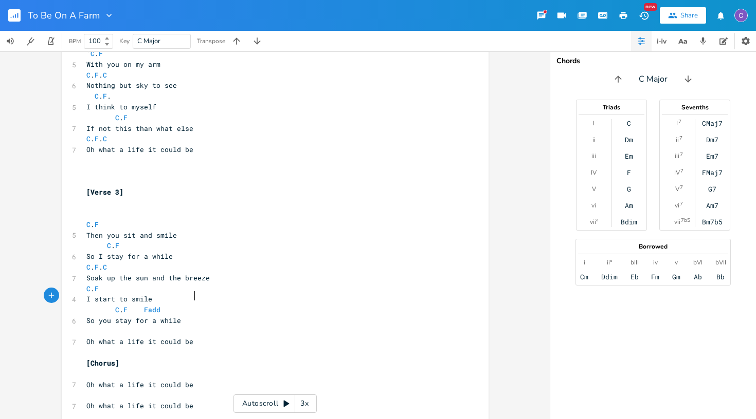
type textarea "E"
type textarea "g"
type textarea "G"
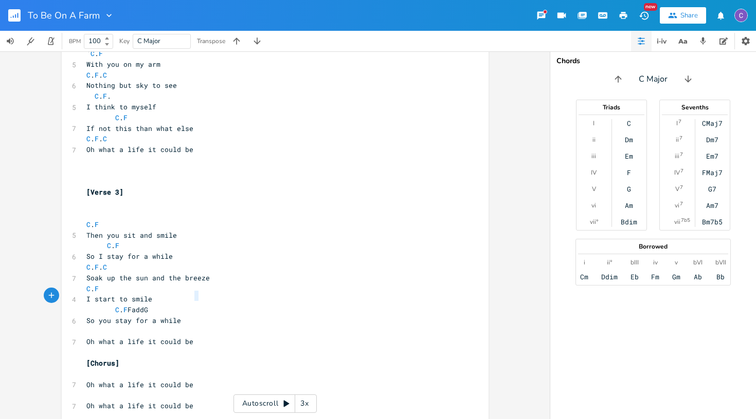
type textarea "FaddG"
drag, startPoint x: 203, startPoint y: 297, endPoint x: 176, endPoint y: 297, distance: 26.7
click at [176, 305] on pre "C . F FaddG" at bounding box center [269, 310] width 371 height 11
click at [126, 326] on pre "​" at bounding box center [269, 331] width 371 height 11
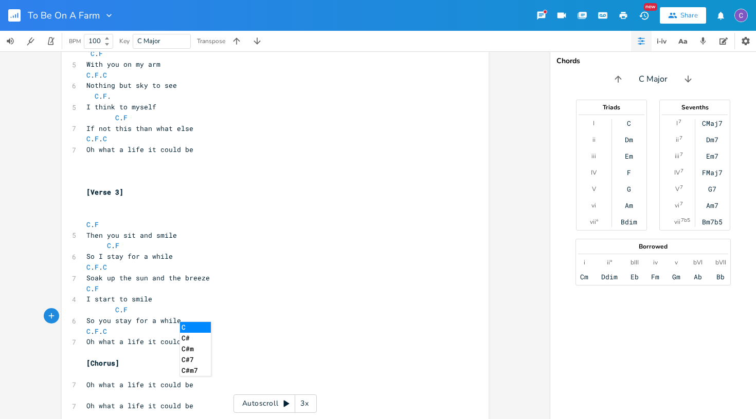
type textarea "C. F. C"
click at [114, 369] on pre "​" at bounding box center [269, 374] width 371 height 11
click at [151, 348] on pre "​" at bounding box center [269, 353] width 371 height 11
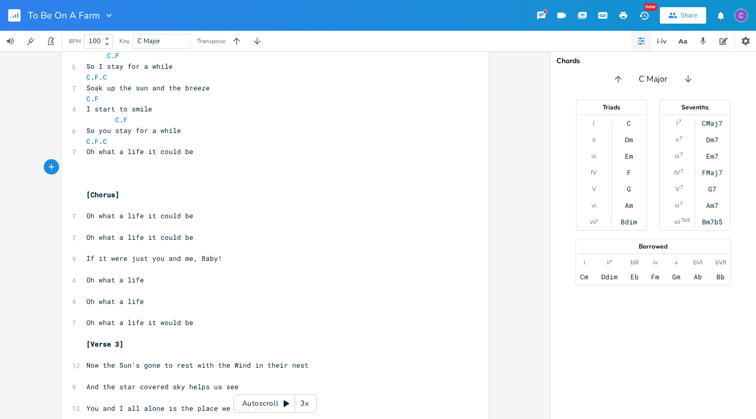
scroll to position [321, 0]
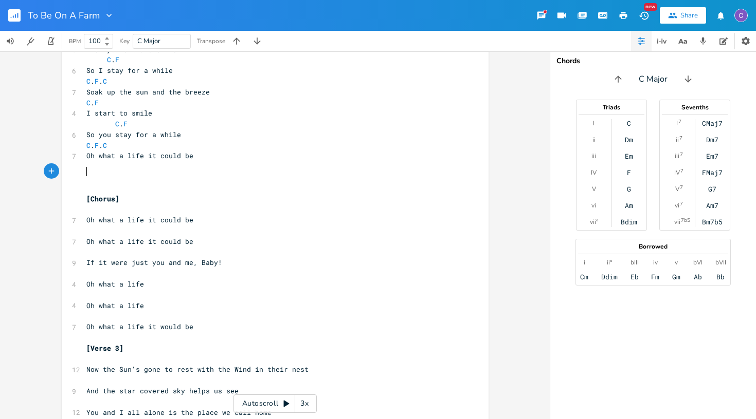
click at [142, 194] on pre "[Chorus]" at bounding box center [269, 199] width 371 height 11
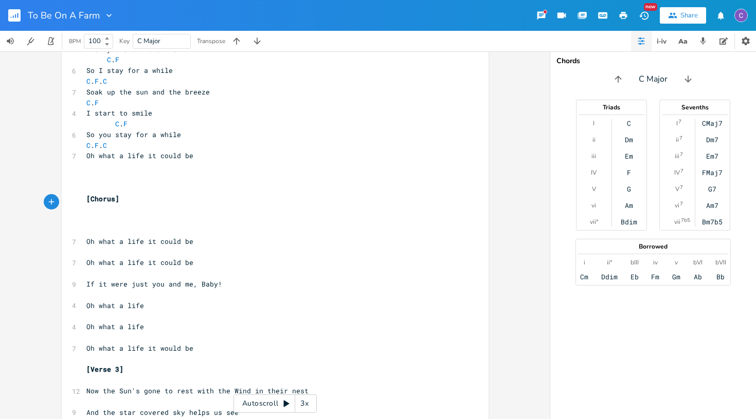
click at [85, 226] on pre "​" at bounding box center [269, 231] width 371 height 11
type textarea "F."
click at [175, 226] on pre "F ." at bounding box center [269, 231] width 371 height 11
type textarea "C"
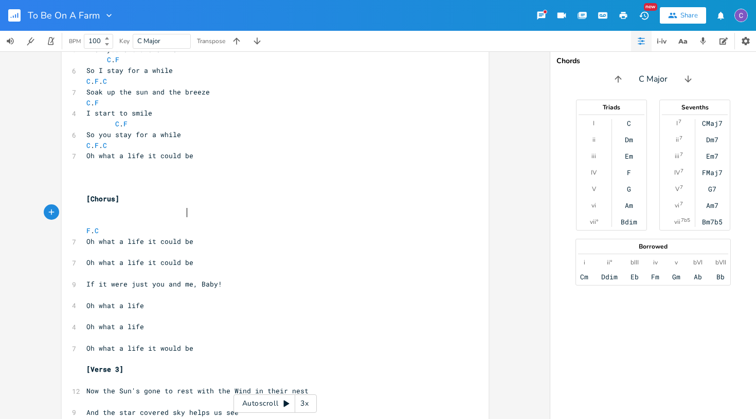
scroll to position [0, 23]
click at [84, 247] on pre "​" at bounding box center [269, 252] width 371 height 11
type textarea "F. C"
click at [91, 268] on pre "​" at bounding box center [269, 273] width 371 height 11
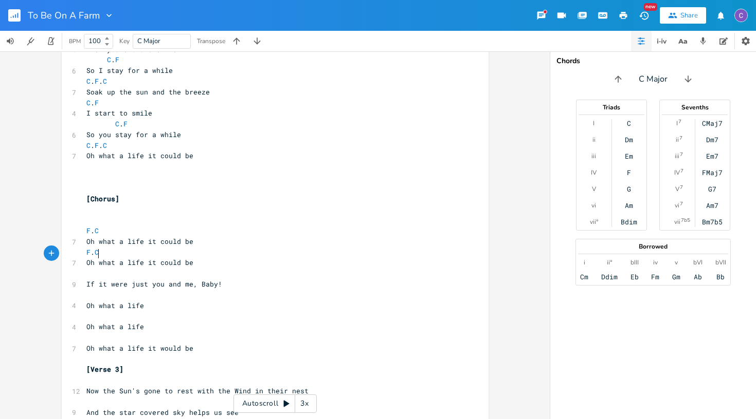
scroll to position [0, 6]
type textarea "F"
click at [246, 268] on pre "F" at bounding box center [269, 273] width 371 height 11
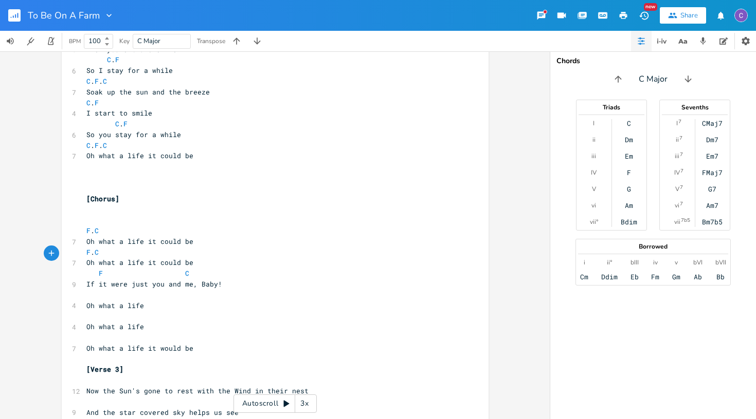
type textarea "C C"
click at [123, 290] on pre "​" at bounding box center [269, 295] width 371 height 11
type textarea "C. F"
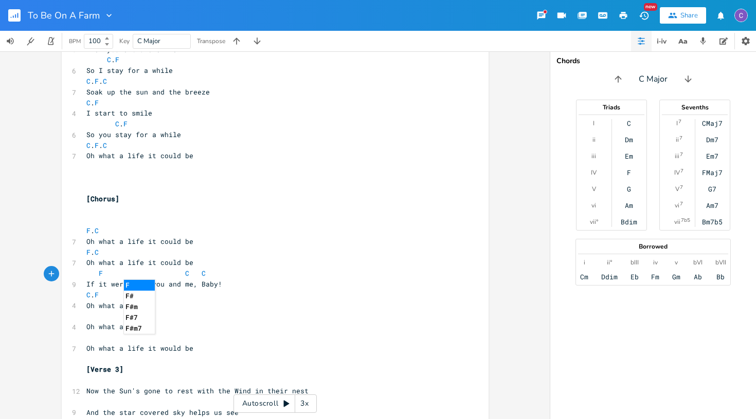
click at [88, 311] on pre "​" at bounding box center [269, 316] width 371 height 11
type textarea "C. F"
click at [101, 333] on pre "​" at bounding box center [269, 338] width 371 height 11
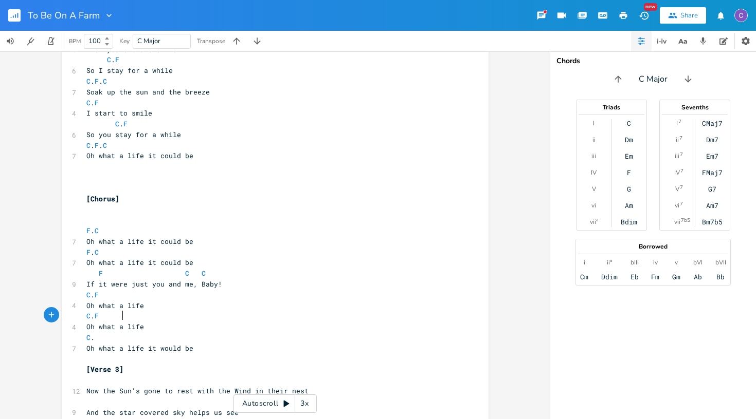
scroll to position [0, 17]
type textarea "C. F. C"
click at [253, 333] on pre "C . F . C" at bounding box center [269, 338] width 371 height 11
click at [245, 343] on pre "Oh what a life it would be" at bounding box center [269, 348] width 371 height 11
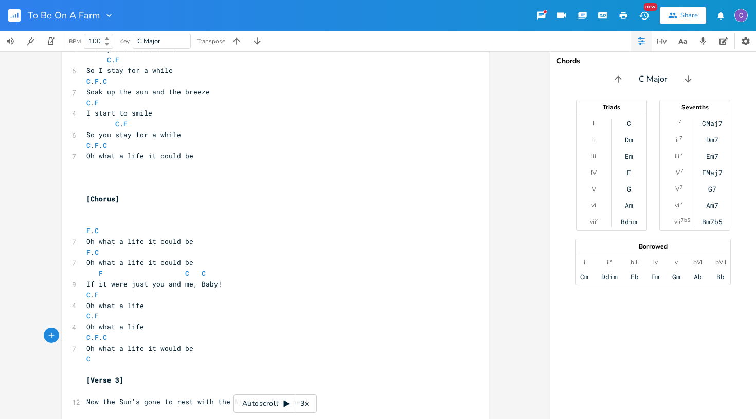
type textarea "C F"
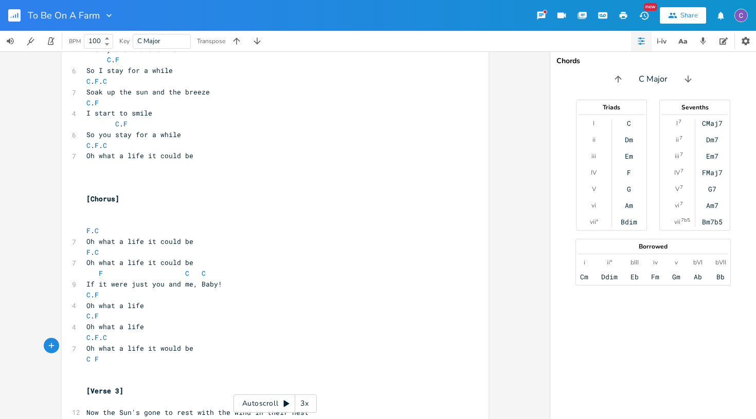
scroll to position [0, 4]
type textarea "C F"
type textarea "C F C"
click at [96, 376] on span "C F C" at bounding box center [96, 380] width 21 height 9
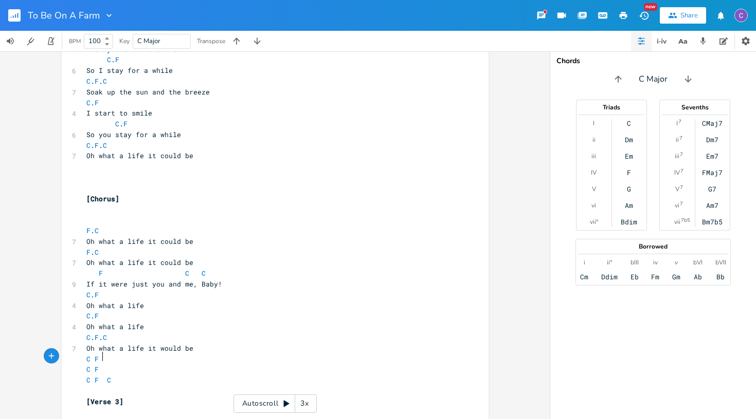
type textarea "F"
click at [205, 386] on pre "​" at bounding box center [269, 391] width 371 height 11
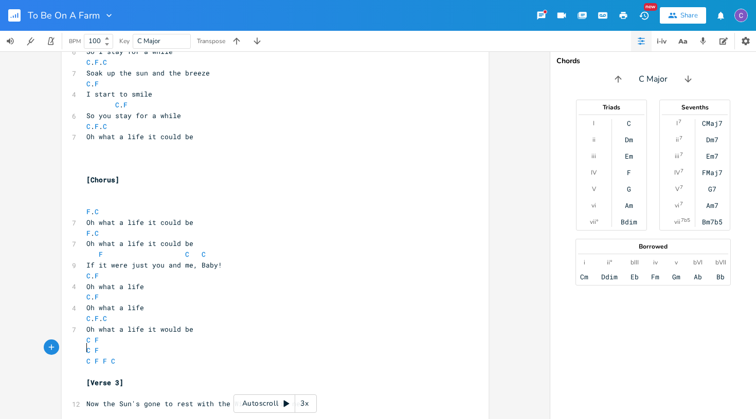
scroll to position [340, 0]
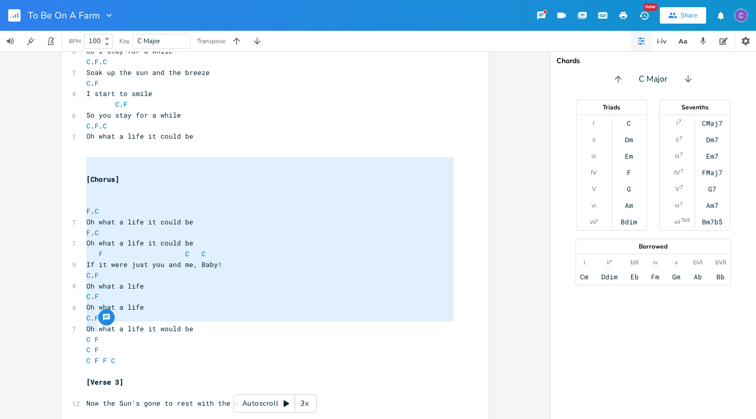
type textarea "[Chorus] F. C Oh what a life it could be F. C Oh what a life it could be F C C …"
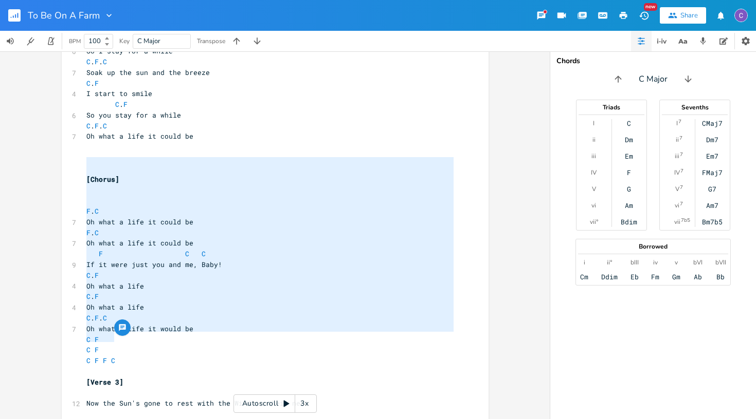
drag, startPoint x: 82, startPoint y: 159, endPoint x: 164, endPoint y: 337, distance: 195.7
click at [164, 337] on div "​ ​ ​ ​ [Verse 1] ​ ​ ​ C . F . 5 To be on a farm ` C . F 5 With you on my arm …" at bounding box center [269, 308] width 371 height 1144
click at [168, 356] on pre "C F F C" at bounding box center [269, 361] width 371 height 11
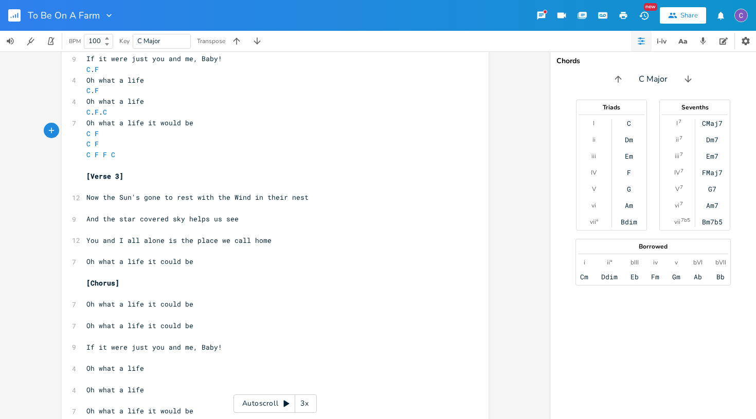
scroll to position [584, 0]
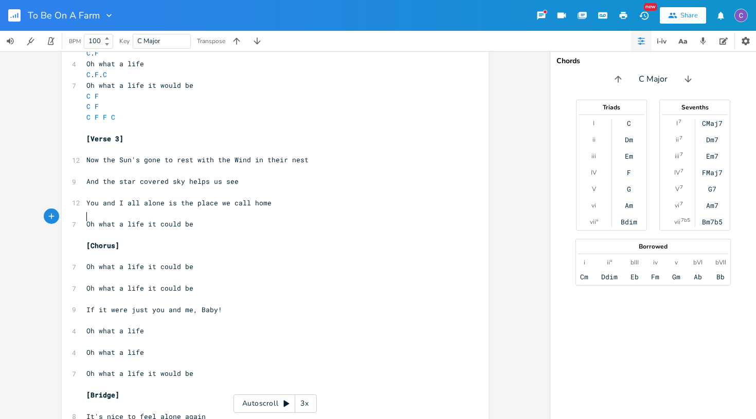
type textarea "[Chorus] Oh what a life it could be Oh what a life it could be If it were just …"
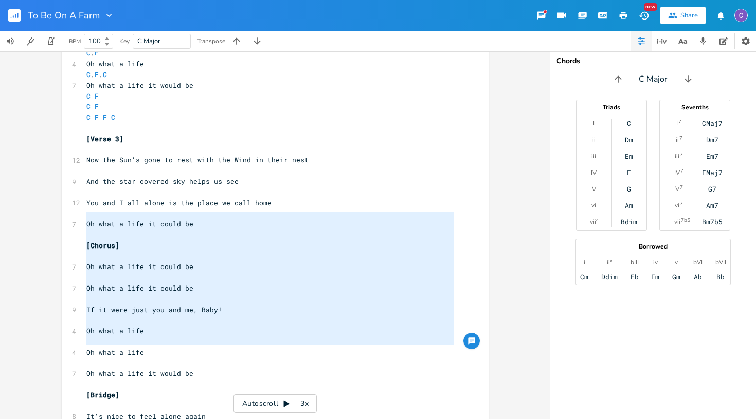
drag, startPoint x: 81, startPoint y: 218, endPoint x: 187, endPoint y: 349, distance: 168.1
click at [187, 349] on div "​ ​ ​ ​ [Verse 1] ​ ​ ​ C . F . 5 To be on a farm ` C . F 5 With you on my arm …" at bounding box center [269, 64] width 371 height 1144
paste textarea
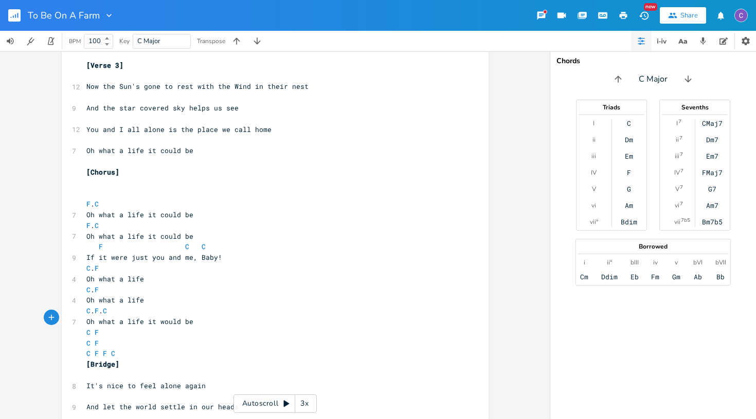
scroll to position [660, 0]
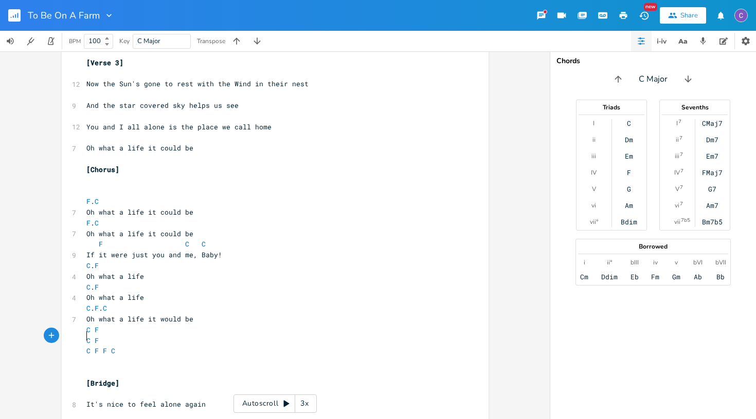
click at [103, 389] on pre "​" at bounding box center [269, 394] width 371 height 11
type textarea "F. C."
type textarea "C"
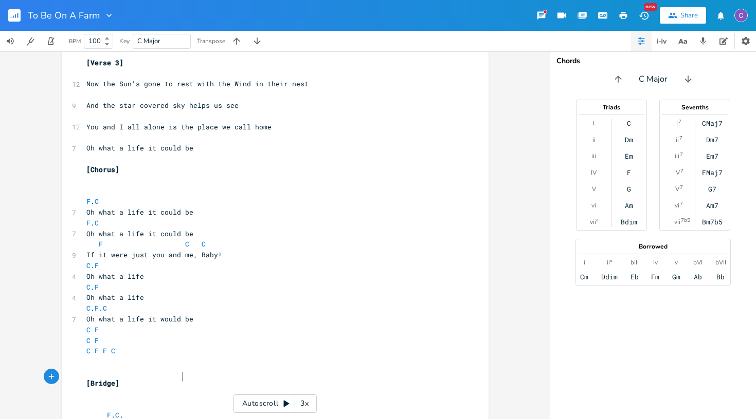
scroll to position [0, 4]
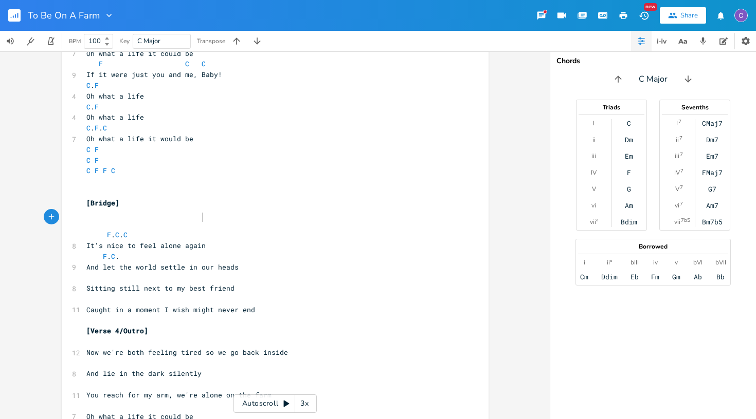
scroll to position [0, 45]
type textarea "F. C. C"
click at [161, 272] on pre "​" at bounding box center [269, 277] width 371 height 11
type textarea "F"
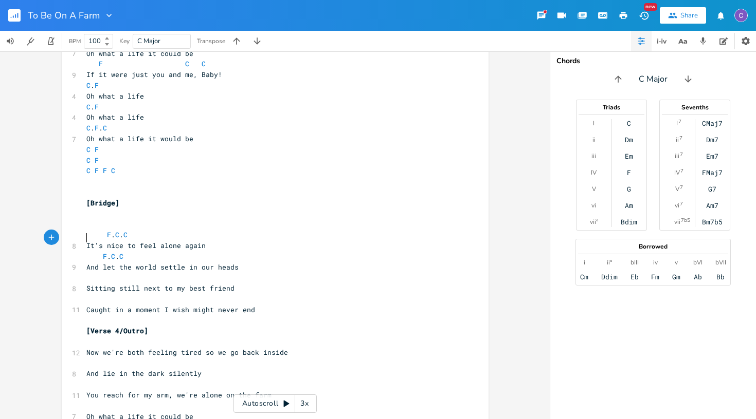
scroll to position [0, 3]
click at [306, 294] on pre "​" at bounding box center [269, 299] width 371 height 11
click at [239, 251] on pre "F . C . C" at bounding box center [269, 256] width 371 height 11
type textarea "F"
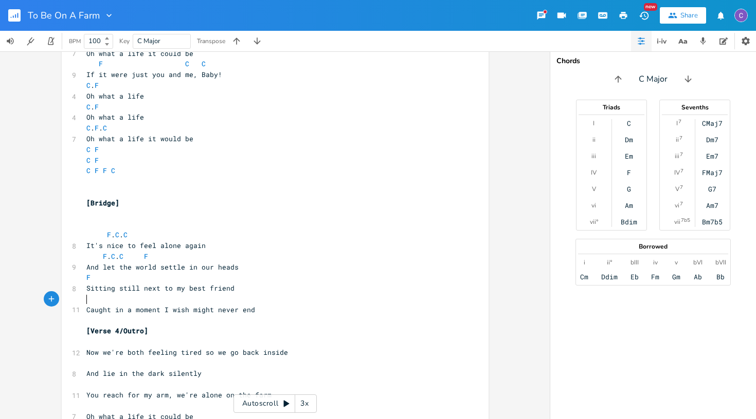
click at [275, 337] on pre "​" at bounding box center [269, 342] width 371 height 11
click at [182, 272] on pre "F" at bounding box center [269, 277] width 371 height 11
type textarea "C"
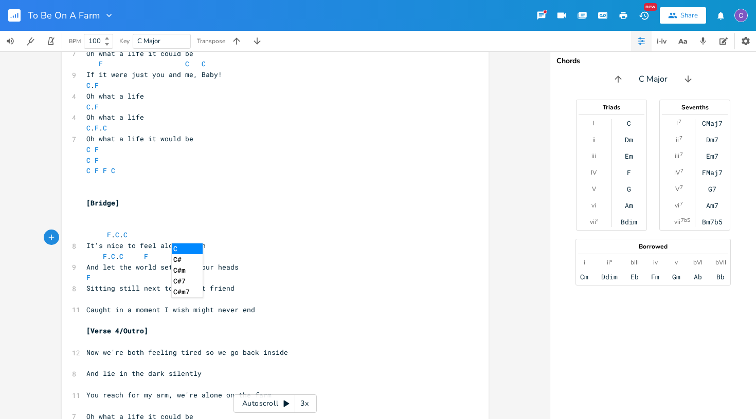
click at [223, 272] on pre "F C" at bounding box center [269, 277] width 371 height 11
type textarea "G. F"
click at [177, 294] on pre "​" at bounding box center [269, 299] width 371 height 11
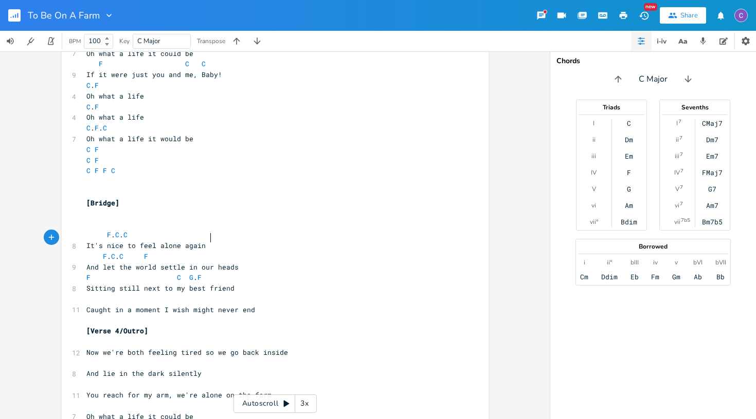
click at [236, 272] on pre "F C G . F" at bounding box center [269, 277] width 371 height 11
type textarea "C"
click at [86, 295] on span "​" at bounding box center [86, 299] width 0 height 9
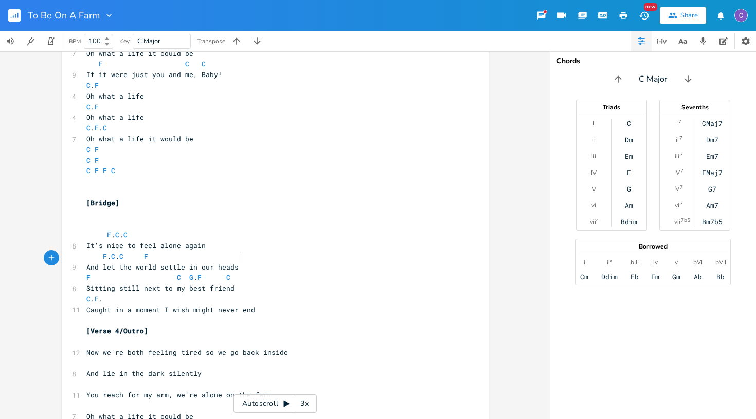
scroll to position [0, 59]
type textarea "C. F. C"
click at [170, 337] on pre "​" at bounding box center [269, 342] width 371 height 11
click at [278, 305] on pre "Caught in a moment I wish might never end" at bounding box center [269, 310] width 371 height 11
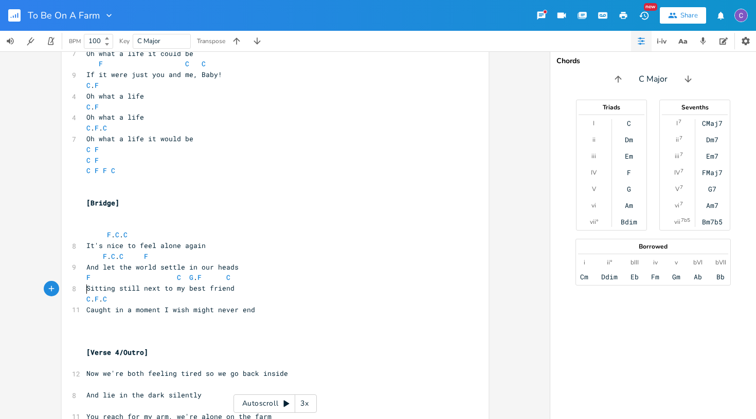
click at [217, 348] on pre "[Verse 4/Outro]" at bounding box center [269, 353] width 371 height 11
click at [263, 305] on pre "Caught in a moment I wish might never end" at bounding box center [269, 310] width 371 height 11
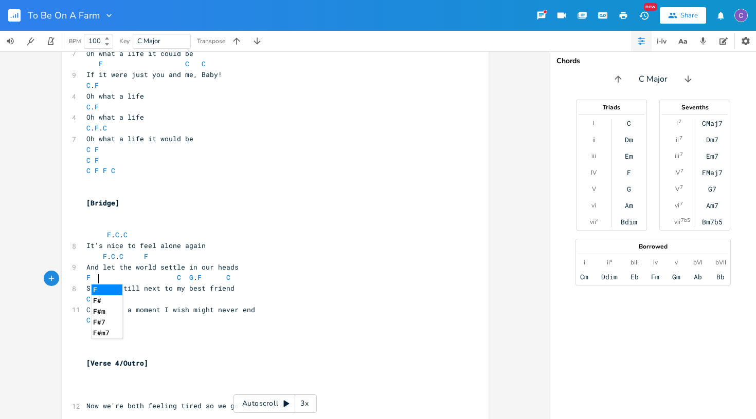
scroll to position [0, 9]
type textarea "C F C"
click at [357, 358] on pre "[Verse 4/Outro]" at bounding box center [269, 363] width 371 height 11
click at [134, 390] on pre "​" at bounding box center [269, 395] width 371 height 11
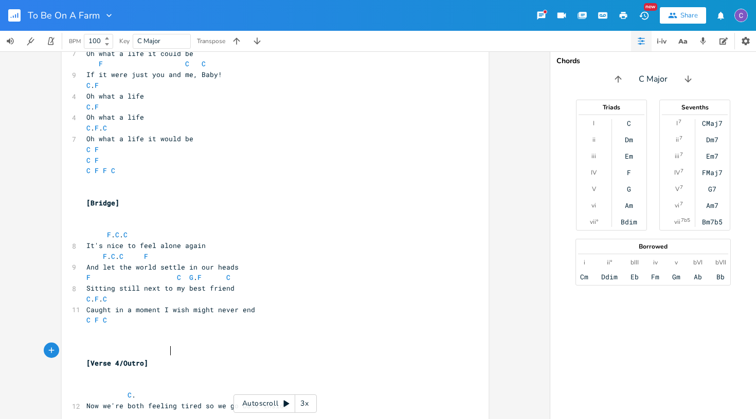
scroll to position [0, 35]
type textarea "C. F."
click at [200, 401] on span "Now we're both feeling tired so we go back inside" at bounding box center [187, 405] width 202 height 9
type textarea "S"
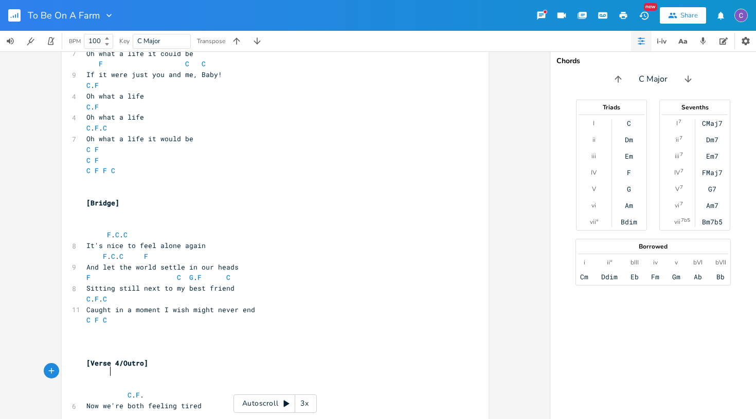
scroll to position [0, 9]
type textarea "C."
type textarea "F"
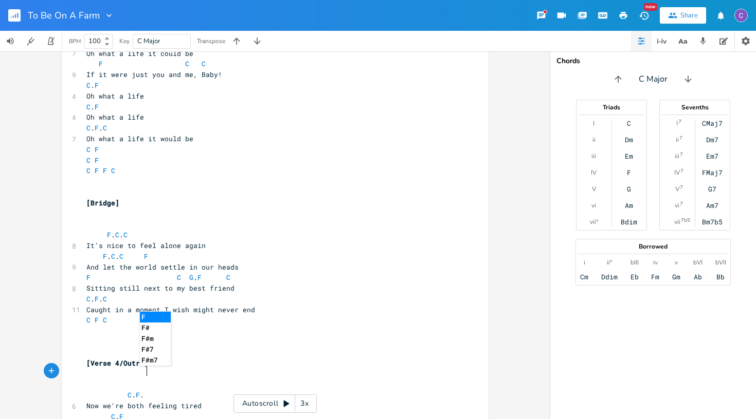
type textarea "C. F. C"
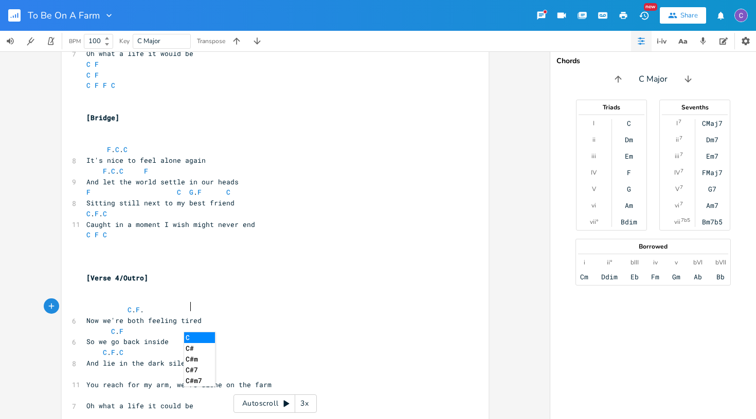
scroll to position [930, 0]
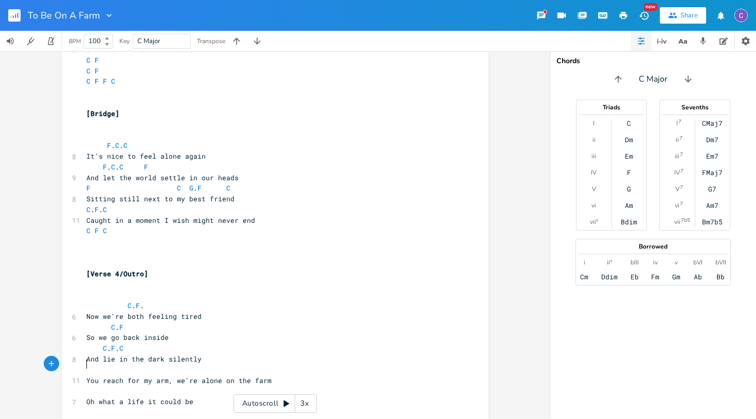
click at [288, 408] on pre "​" at bounding box center [269, 413] width 371 height 11
click at [103, 365] on pre "​" at bounding box center [269, 370] width 371 height 11
type textarea "C. F"
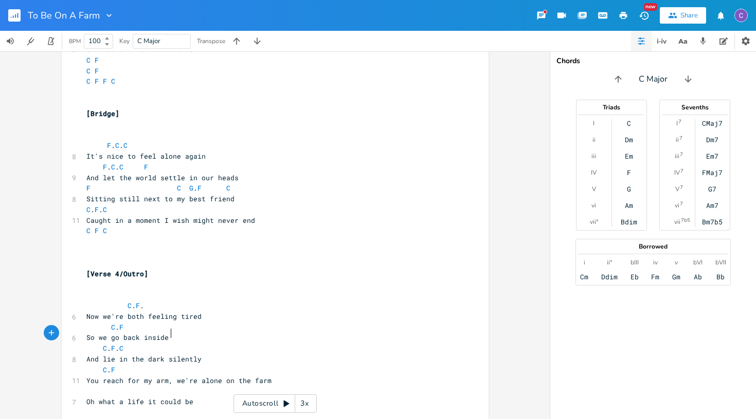
click at [167, 376] on span "You reach for my arm, we're alone on the farm" at bounding box center [178, 380] width 185 height 9
type textarea "W"
click at [125, 386] on pre "​" at bounding box center [269, 391] width 371 height 11
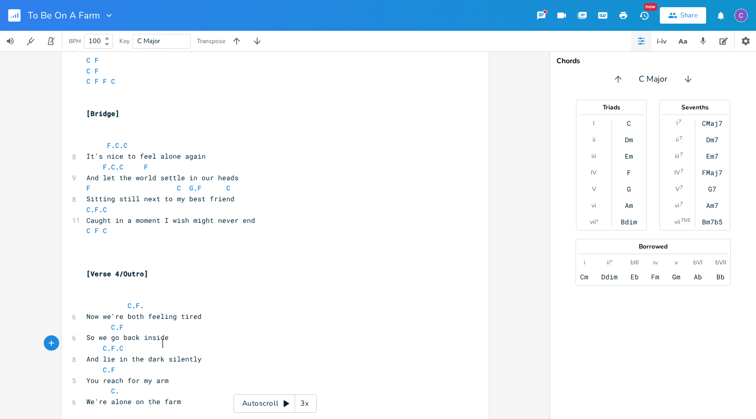
type textarea "C. C"
click at [113, 408] on pre "​" at bounding box center [269, 413] width 371 height 11
click at [164, 386] on pre "C . C" at bounding box center [269, 391] width 371 height 11
type textarea "F"
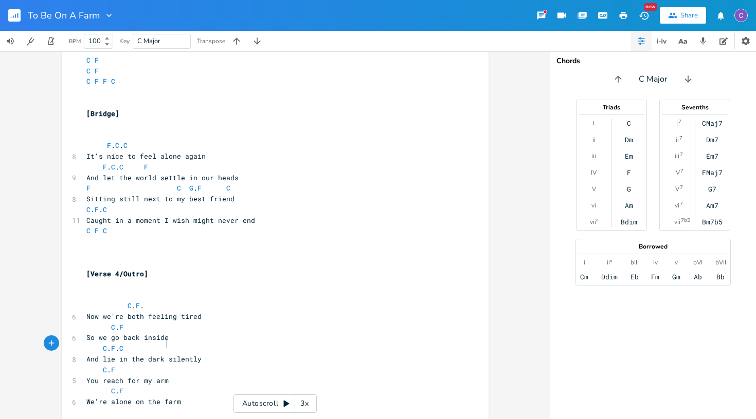
scroll to position [0, 3]
click at [123, 419] on span "Oh what a life it could be" at bounding box center [139, 423] width 107 height 9
click at [190, 397] on pre "We're alone on the farm" at bounding box center [269, 402] width 371 height 11
click at [124, 408] on pre "​" at bounding box center [269, 413] width 371 height 11
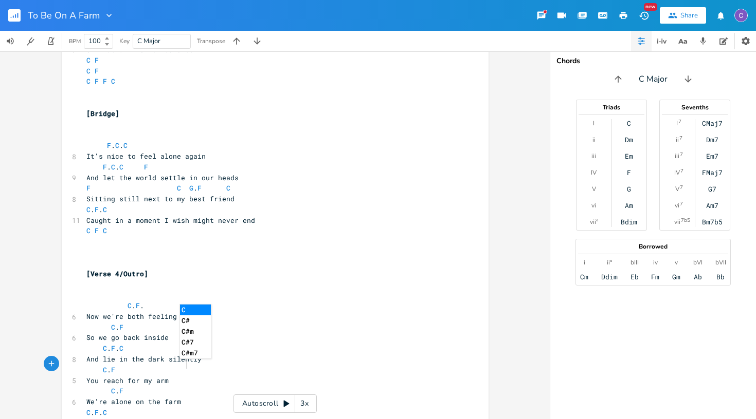
type textarea "C. F. C"
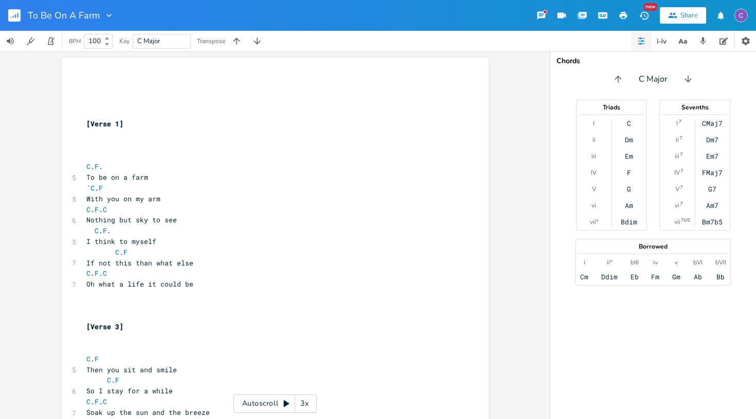
scroll to position [0, 0]
click at [101, 95] on pre "​" at bounding box center [269, 92] width 371 height 11
type textarea "[To Be Pn"
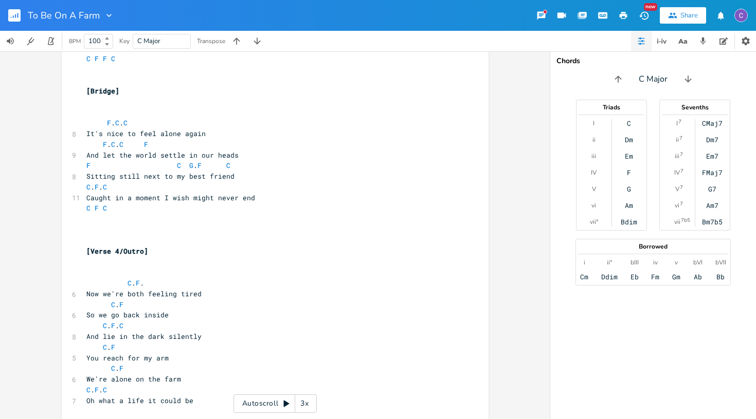
scroll to position [952, 0]
type textarea "On A Farm]"
click at [286, 404] on icon at bounding box center [287, 404] width 6 height 7
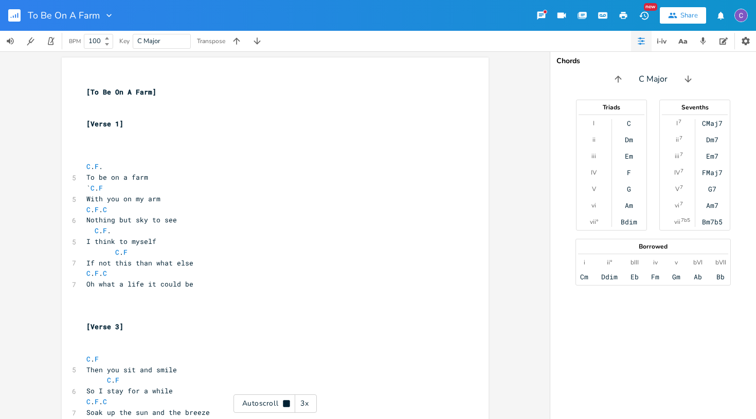
scroll to position [0, 0]
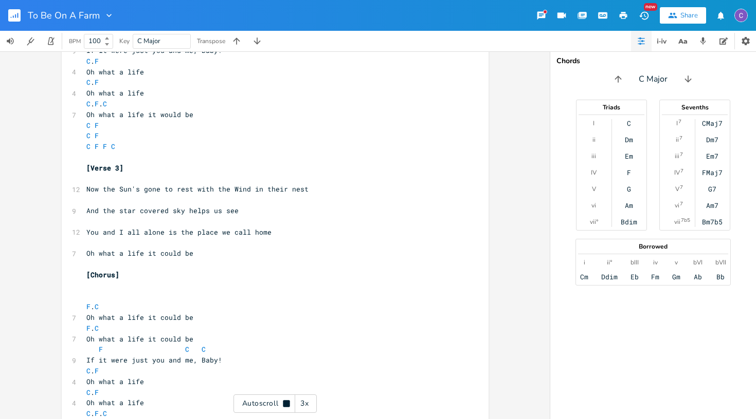
click at [285, 401] on icon at bounding box center [286, 403] width 7 height 7
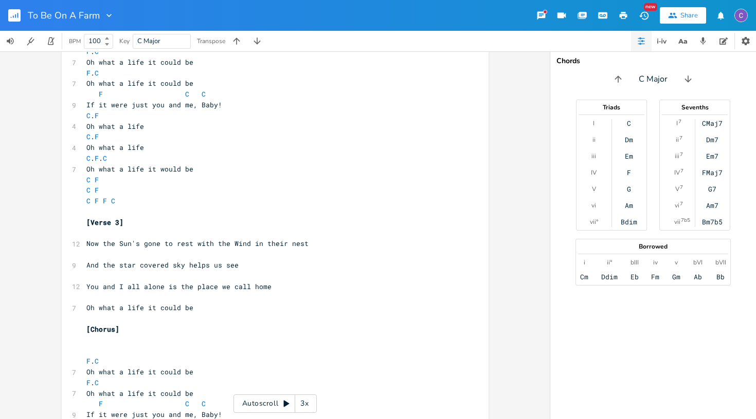
scroll to position [541, 0]
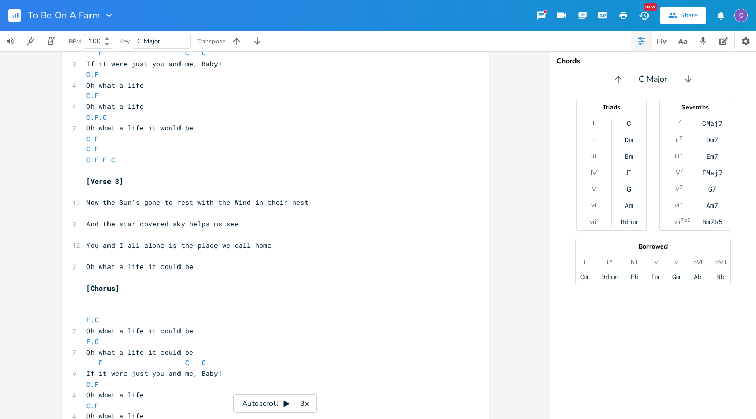
click at [195, 198] on span "Now the Sun's gone to rest with the Wind in their nest" at bounding box center [197, 202] width 222 height 9
type textarea "W"
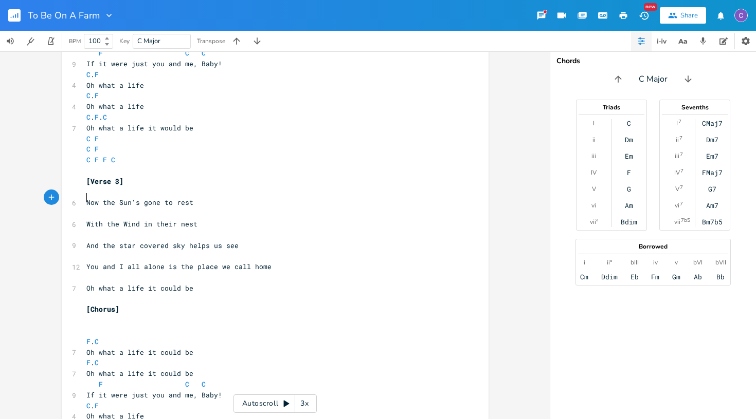
click at [167, 262] on span "You and I all alone is the place we call home" at bounding box center [178, 266] width 185 height 9
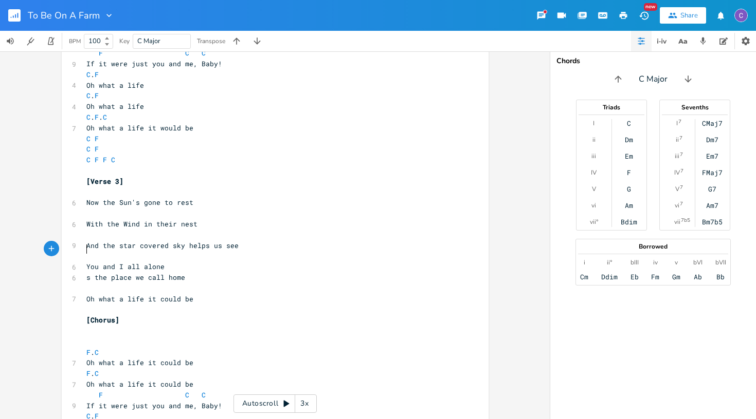
type textarea "I"
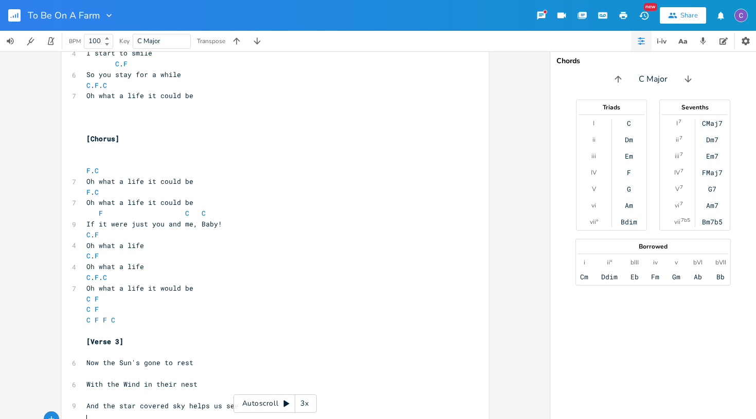
scroll to position [521, 0]
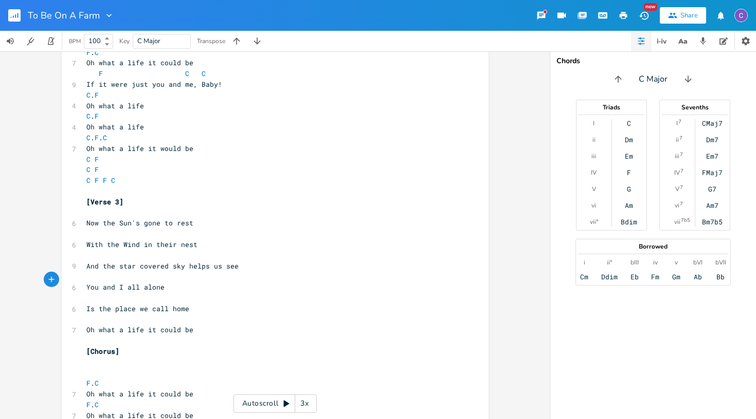
click at [91, 208] on pre "​" at bounding box center [269, 213] width 371 height 11
type textarea "C. F"
click at [98, 229] on pre "​" at bounding box center [269, 234] width 371 height 11
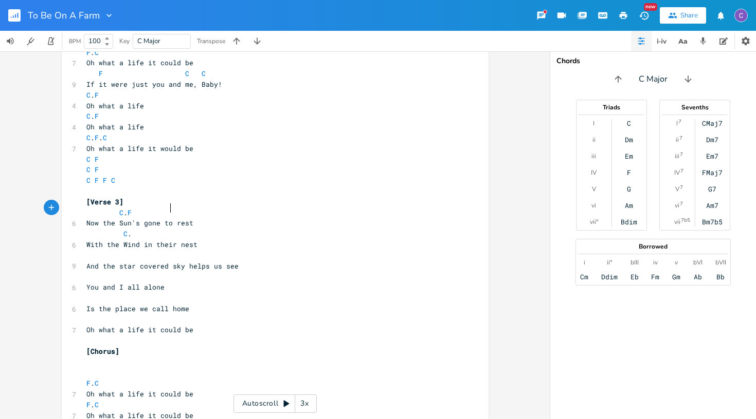
scroll to position [0, 35]
type textarea "C. F"
click at [97, 250] on pre "​" at bounding box center [269, 255] width 371 height 11
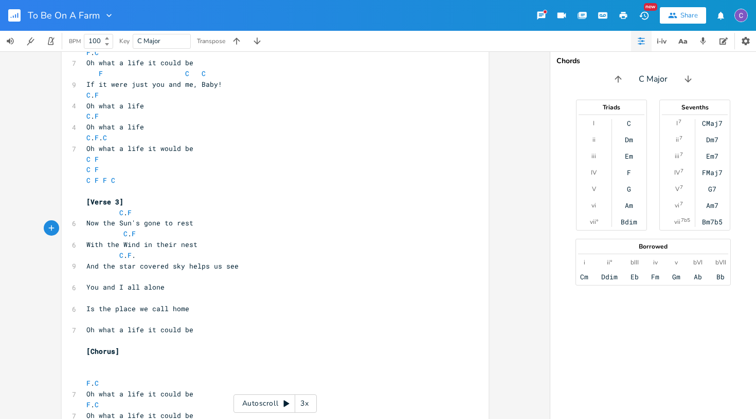
type textarea "C. F. C"
click at [111, 271] on pre "​" at bounding box center [269, 276] width 371 height 11
type textarea "C. F"
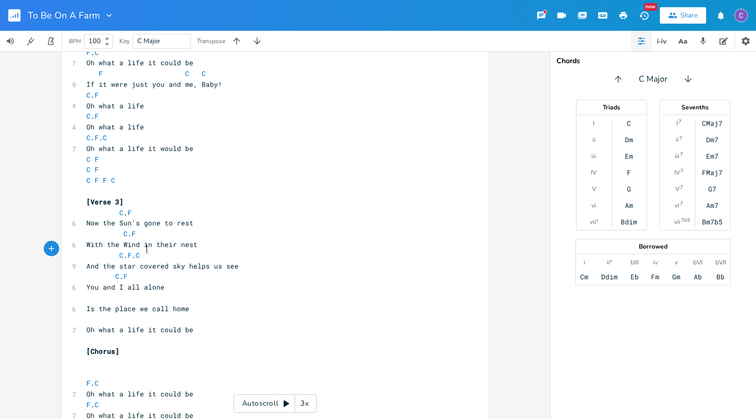
scroll to position [0, 15]
click at [104, 293] on pre "​" at bounding box center [269, 298] width 371 height 11
type textarea "C. F"
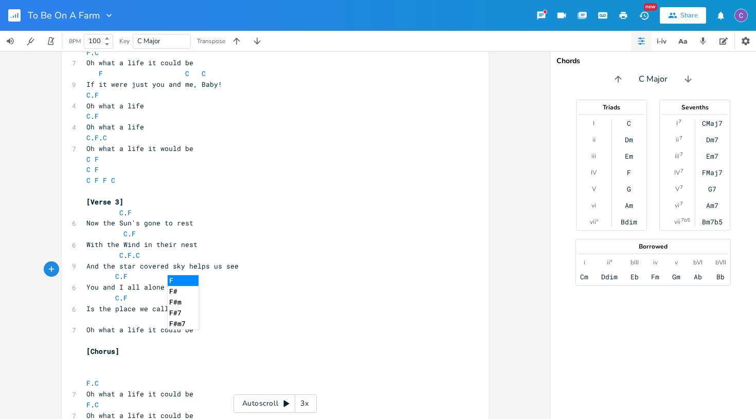
click at [230, 325] on pre "Oh what a life it could be" at bounding box center [269, 330] width 371 height 11
click at [192, 293] on pre "C . F" at bounding box center [269, 298] width 371 height 11
type textarea "C"
click at [87, 315] on pre "​" at bounding box center [269, 320] width 371 height 11
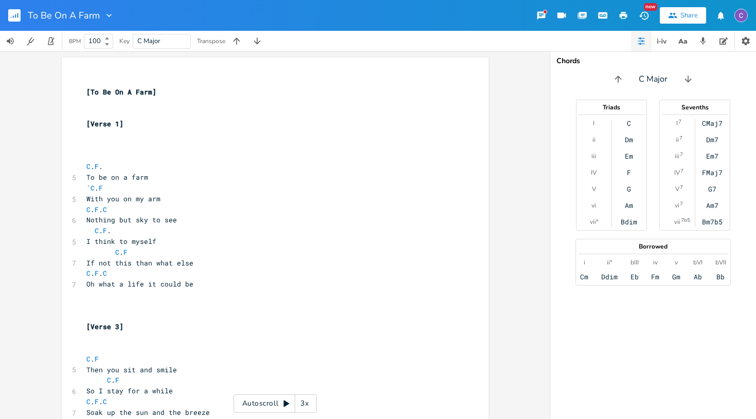
scroll to position [0, 0]
type textarea "C. F. C"
click at [18, 16] on icon "button" at bounding box center [17, 15] width 1 height 5
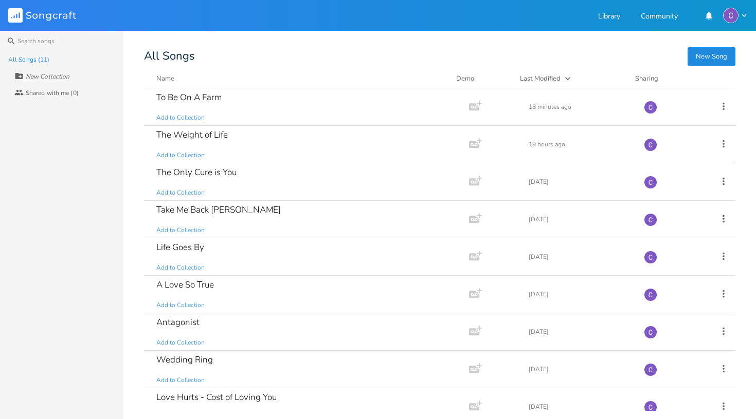
click at [715, 64] on button "New Song" at bounding box center [711, 56] width 48 height 19
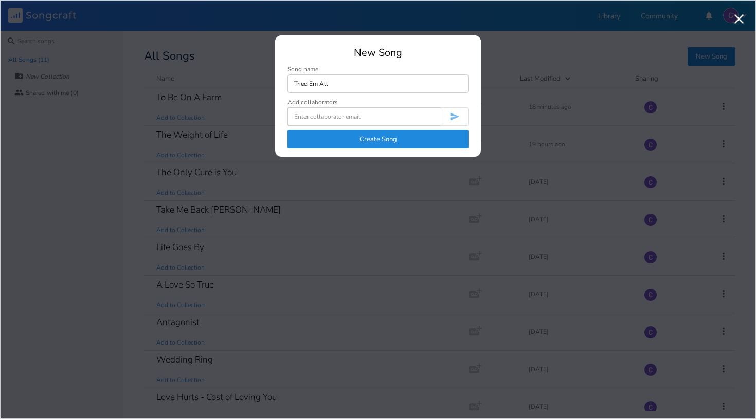
click at [309, 84] on input "Tried Em All" at bounding box center [377, 84] width 181 height 19
type input "Tried 'Em All"
click at [379, 135] on button "Create Song" at bounding box center [377, 139] width 181 height 19
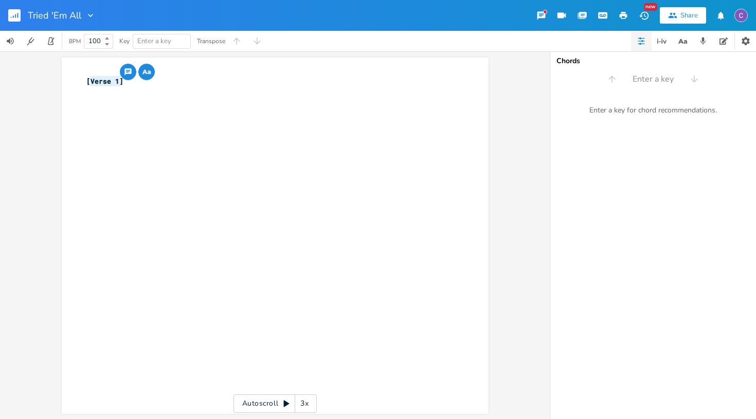
drag, startPoint x: 117, startPoint y: 82, endPoint x: 86, endPoint y: 82, distance: 31.4
click at [86, 82] on span "[Verse 1]" at bounding box center [104, 81] width 37 height 9
type textarea "Outri"
type textarea "o"
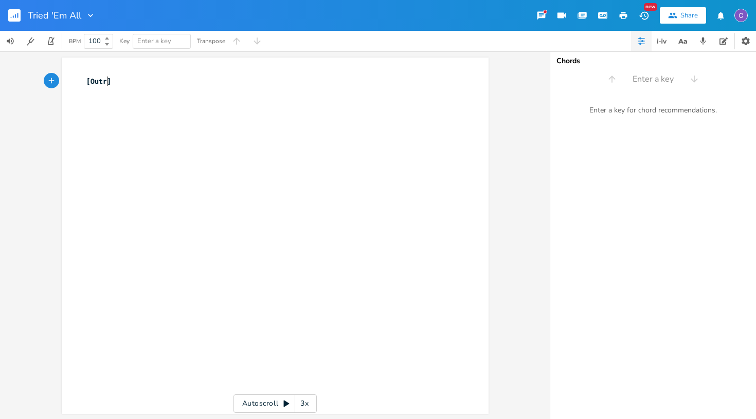
scroll to position [0, 3]
click at [121, 78] on pre "[Outro]" at bounding box center [269, 81] width 371 height 11
type textarea "THe"
type textarea "hey can change pers"
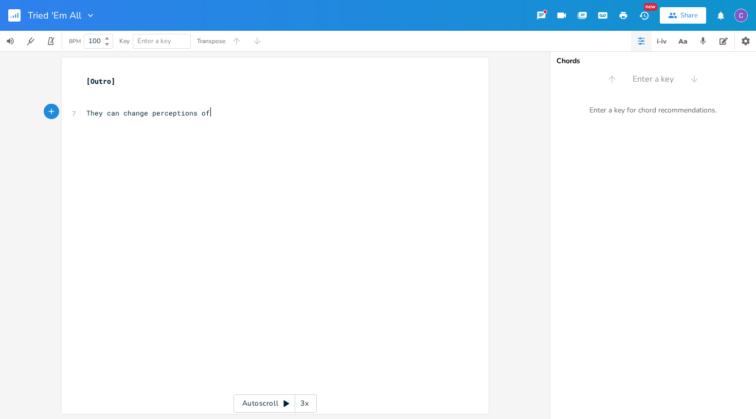
scroll to position [0, 29]
type textarea "ceptions of reality"
type textarea "Make it all feel as if it were a dream"
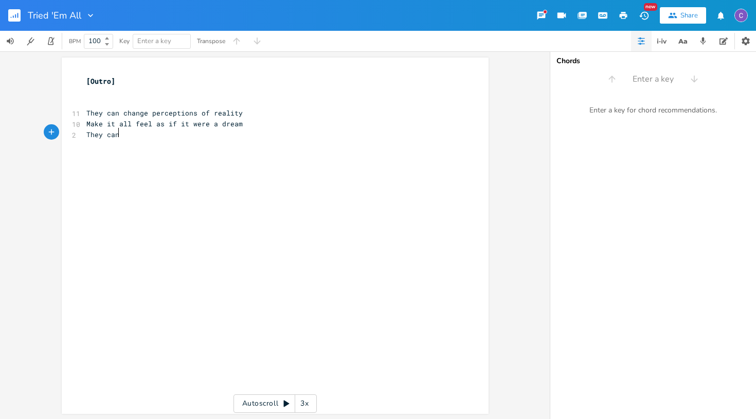
type textarea "They can"
click at [252, 112] on pre "They can change perceptions of reality" at bounding box center [269, 113] width 371 height 11
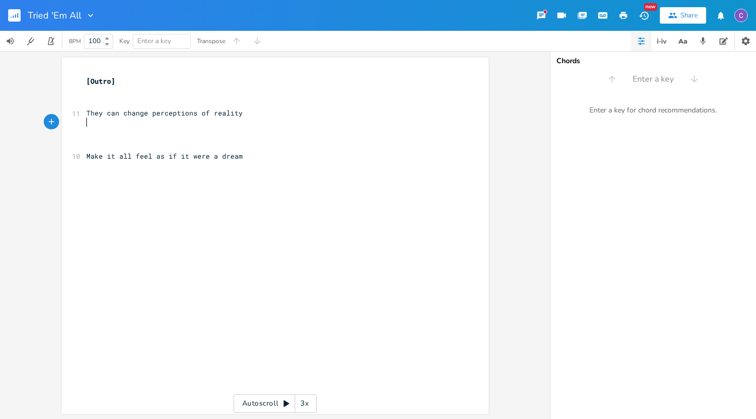
click at [242, 119] on pre "​" at bounding box center [269, 124] width 371 height 11
type textarea "They could send you down"
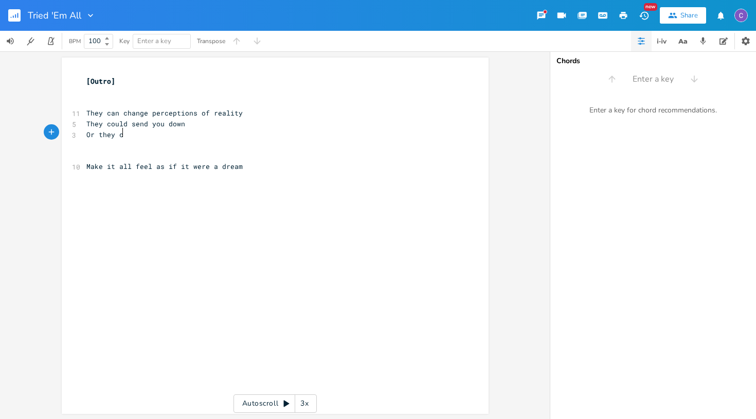
type textarea "Or they ca"
type textarea "an set you free"
click at [86, 111] on span "They can change perceptions of reality" at bounding box center [164, 112] width 156 height 9
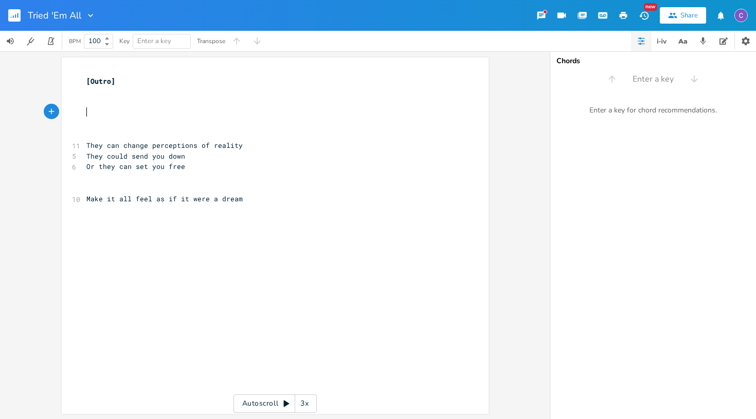
click at [88, 113] on pre "​" at bounding box center [269, 113] width 371 height 11
type textarea "You got: Cocaine"
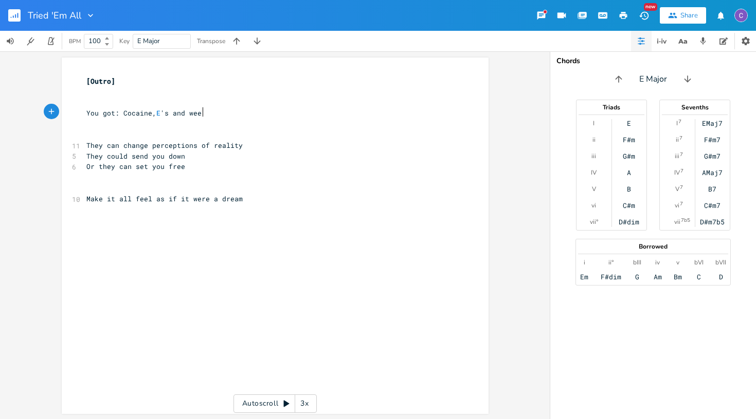
type textarea ", E's and weed"
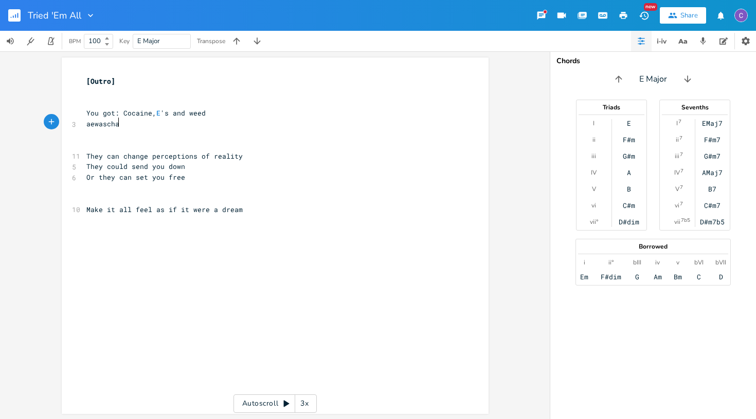
scroll to position [0, 26]
type textarea "aewascha and DmT"
type textarea "MT"
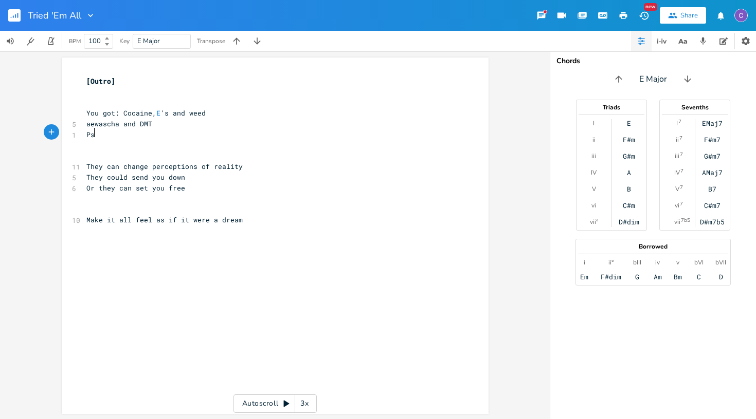
scroll to position [0, 9]
type textarea "Psyli"
type textarea "sylicybin in your mushroom tea\"
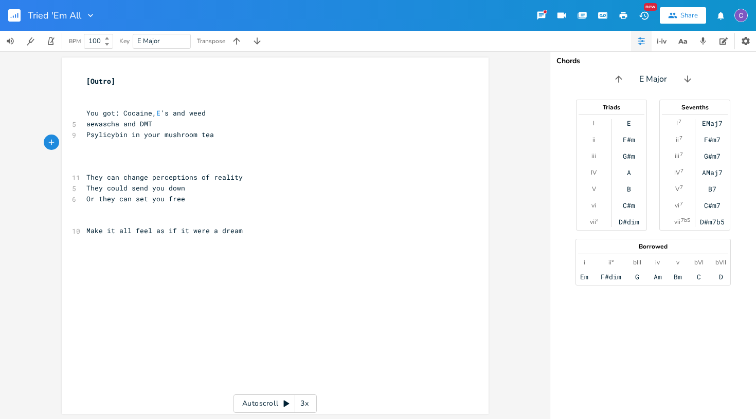
type textarea "A"
type textarea "And all kinds of amphetamines"
click at [86, 164] on pre "​" at bounding box center [269, 166] width 371 height 11
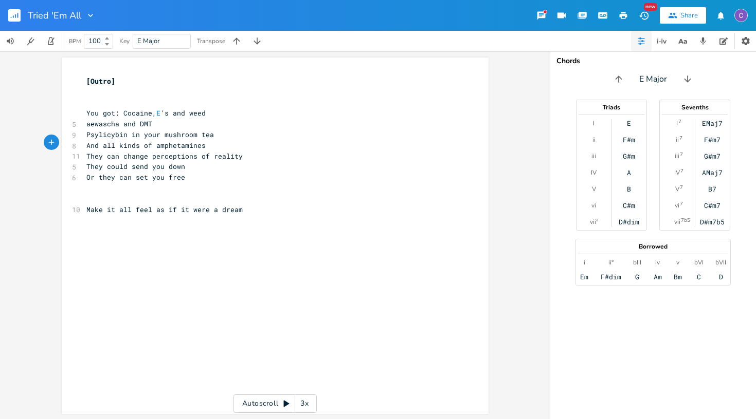
click at [14, 20] on rect "button" at bounding box center [14, 15] width 12 height 12
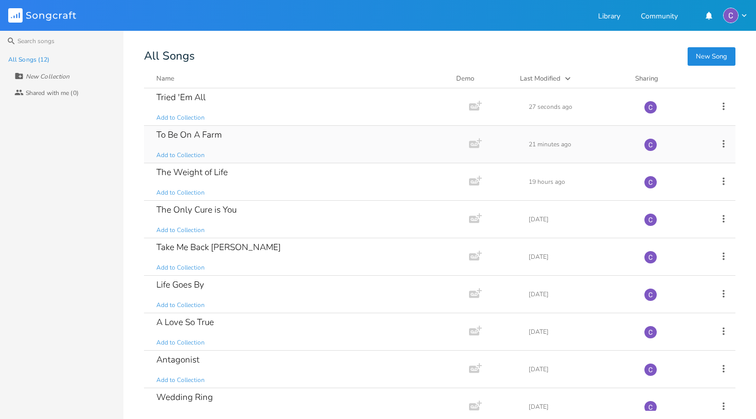
click at [210, 136] on div "To Be On A Farm" at bounding box center [188, 135] width 65 height 9
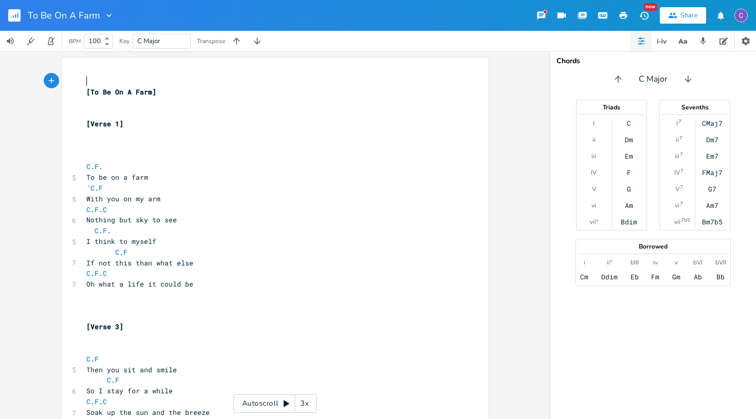
scroll to position [0, 1]
click at [287, 404] on icon at bounding box center [287, 404] width 6 height 7
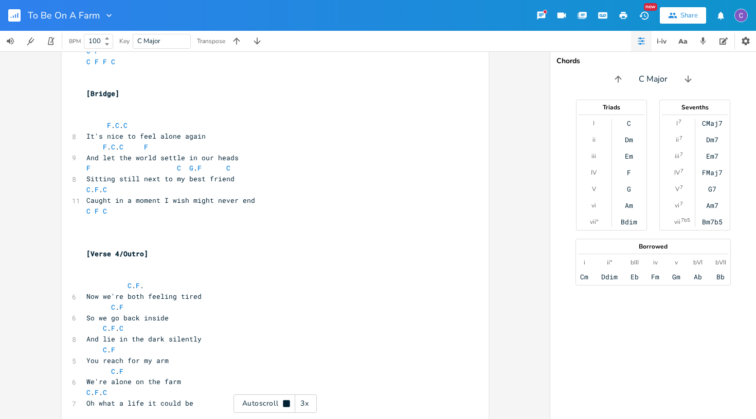
scroll to position [993, 0]
